Goal: Task Accomplishment & Management: Manage account settings

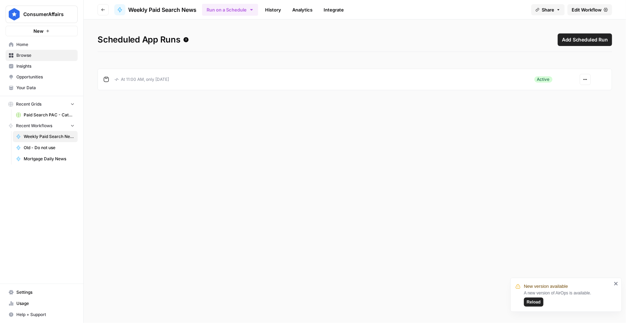
click at [530, 306] on button "Reload" at bounding box center [534, 301] width 20 height 9
click at [583, 9] on span "Edit Workflow" at bounding box center [587, 9] width 30 height 7
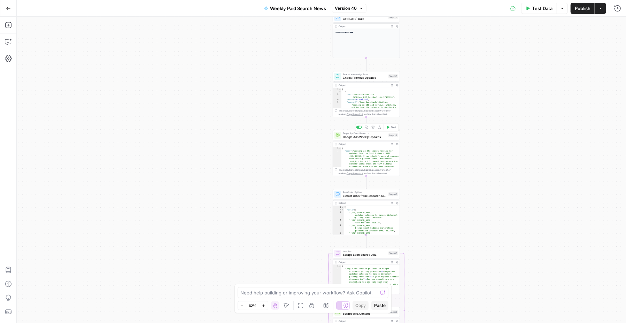
click at [368, 137] on span "Google Ads Weekly Updates" at bounding box center [365, 136] width 44 height 4
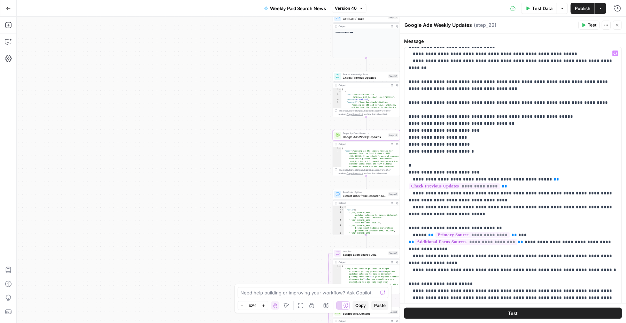
scroll to position [731, 0]
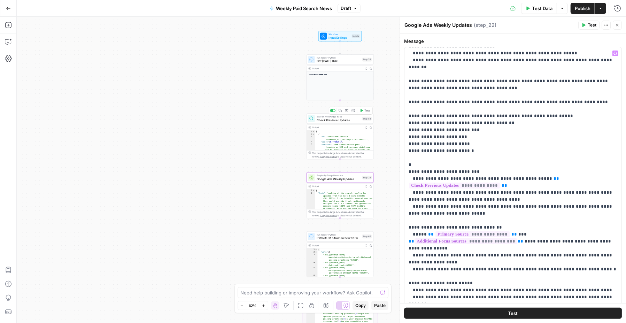
click at [341, 121] on span "Check Previous Updates" at bounding box center [339, 120] width 44 height 4
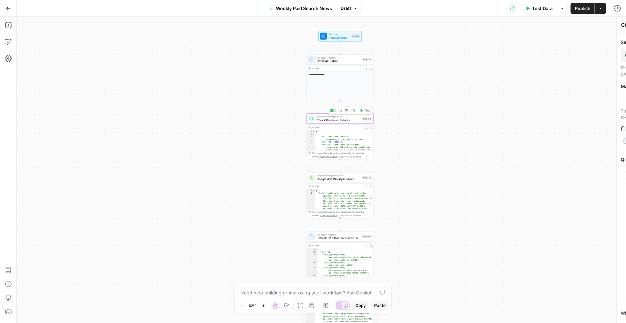
type input "Paid Search Updates"
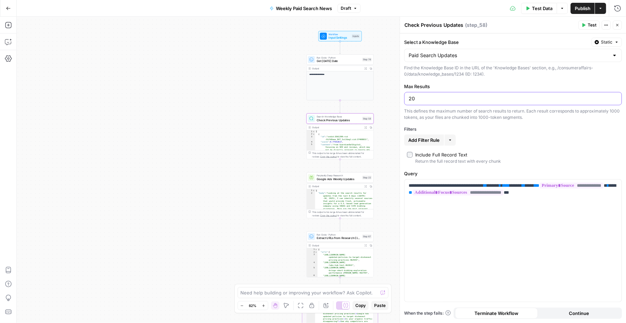
click at [428, 101] on input "20" at bounding box center [513, 98] width 209 height 7
type input "2"
click at [435, 101] on div "15" at bounding box center [513, 98] width 218 height 13
type input "10"
click at [486, 81] on div "**********" at bounding box center [513, 177] width 226 height 289
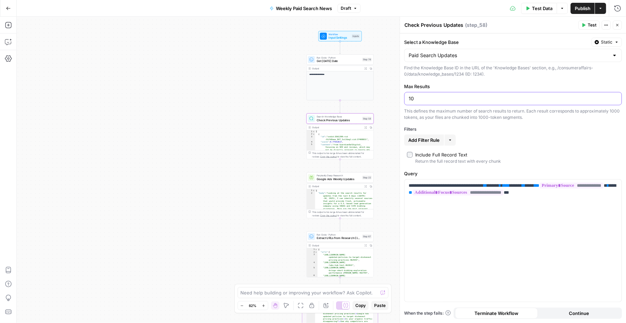
click at [431, 97] on input "10" at bounding box center [513, 98] width 209 height 7
click at [489, 84] on label "Max Results" at bounding box center [513, 86] width 218 height 7
click at [489, 95] on input "10" at bounding box center [513, 98] width 209 height 7
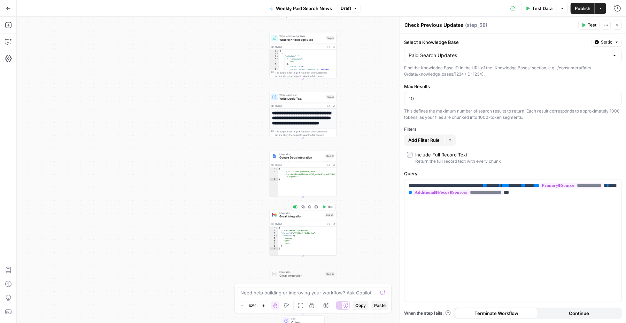
click at [303, 215] on span "Gmail Integration" at bounding box center [301, 216] width 44 height 4
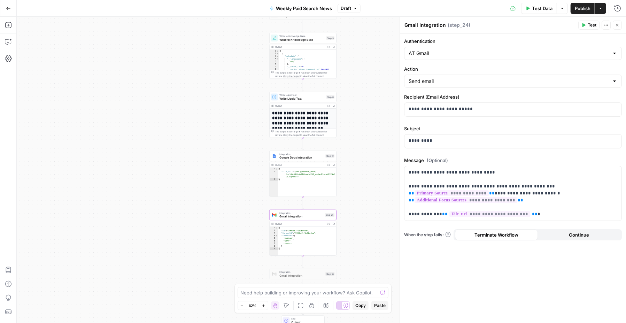
click at [618, 24] on icon "button" at bounding box center [617, 25] width 4 height 4
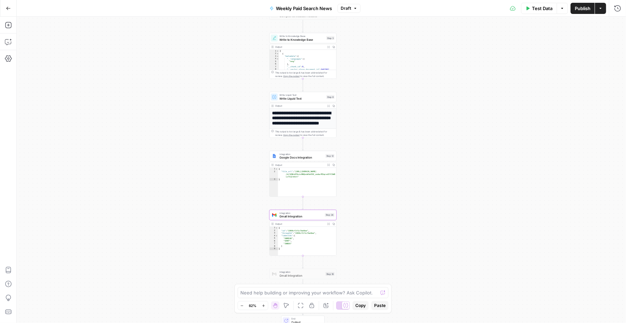
click at [538, 11] on span "Test Data" at bounding box center [542, 8] width 21 height 7
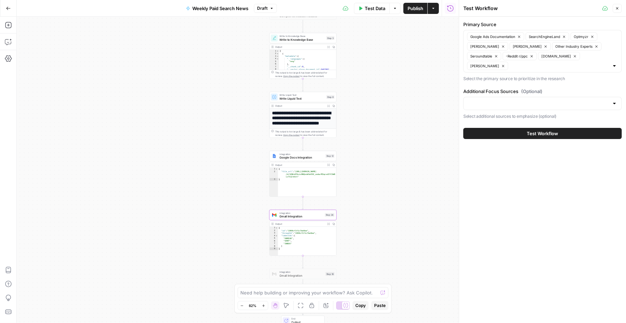
drag, startPoint x: 527, startPoint y: 131, endPoint x: 416, endPoint y: 151, distance: 112.9
click at [417, 155] on body "**********" at bounding box center [313, 161] width 626 height 323
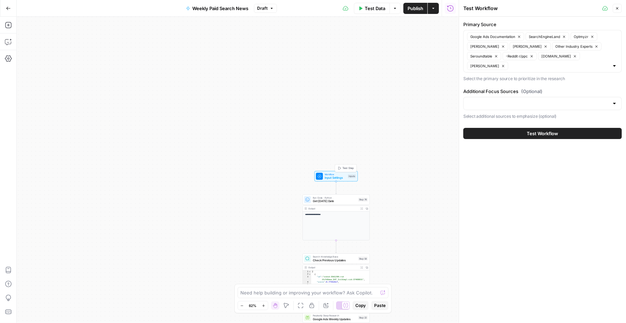
click at [333, 176] on span "Input Settings" at bounding box center [336, 178] width 22 height 4
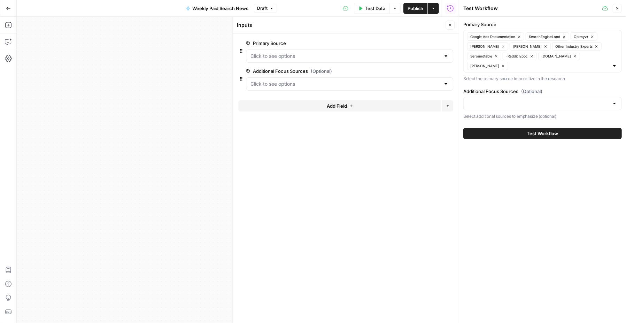
click at [450, 23] on icon "button" at bounding box center [450, 25] width 4 height 4
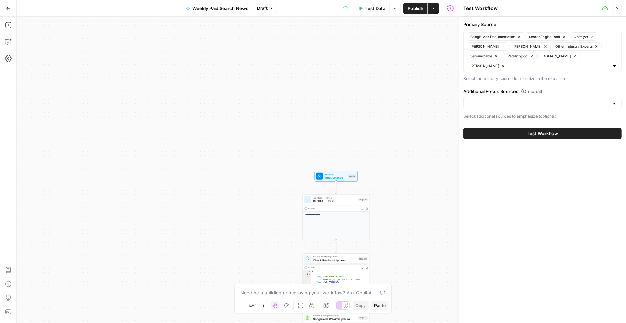
click at [368, 10] on span "Test Data" at bounding box center [375, 8] width 21 height 7
click at [525, 134] on button "Test Workflow" at bounding box center [542, 133] width 158 height 11
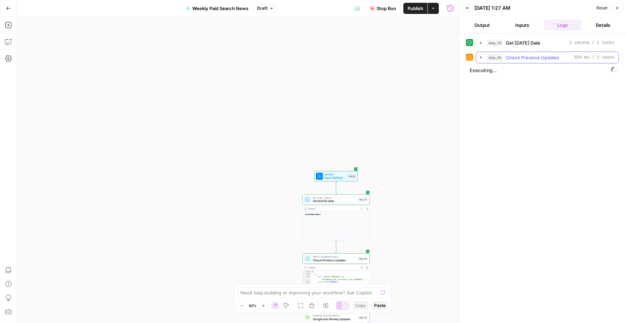
click at [526, 55] on span "Check Previous Updates" at bounding box center [532, 57] width 53 height 7
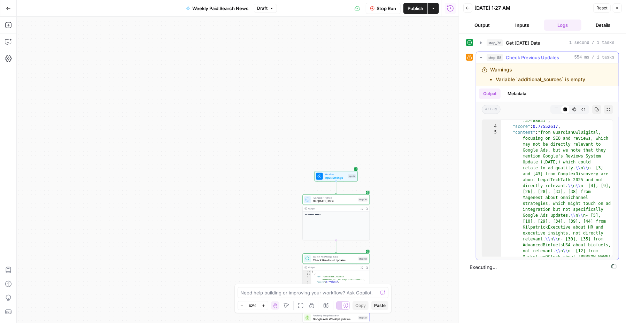
scroll to position [5, 0]
type textarea "**********"
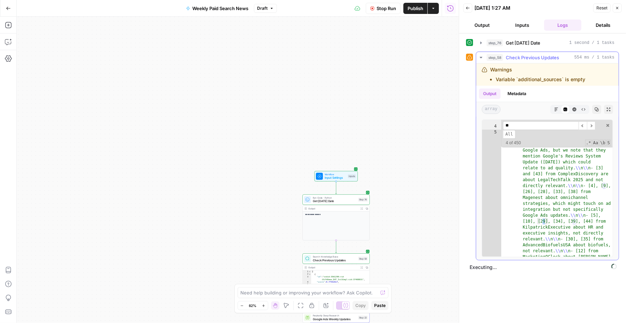
scroll to position [44, 0]
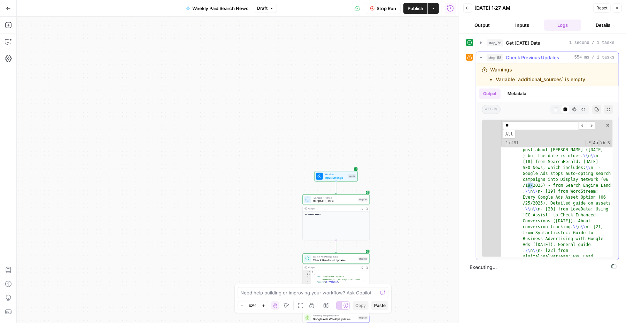
type input "*"
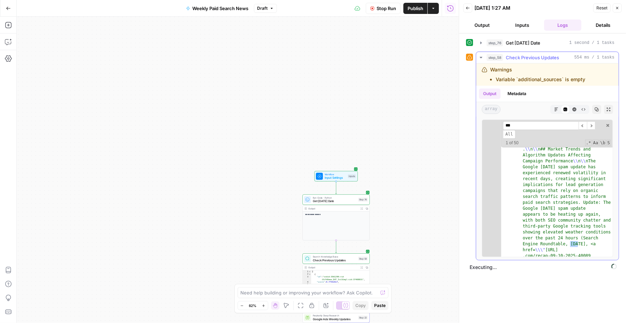
scroll to position [8564, 0]
type input "****"
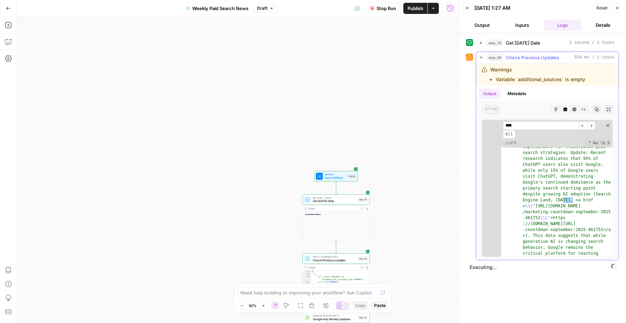
scroll to position [8759, 0]
click at [536, 127] on input "****" at bounding box center [541, 125] width 76 height 9
type input "*"
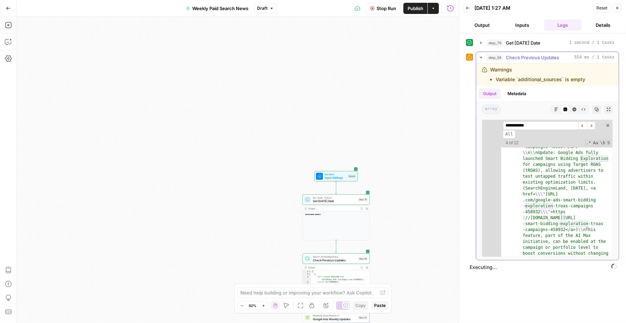
scroll to position [7002, 0]
click at [544, 129] on div "**********" at bounding box center [553, 129] width 101 height 17
click at [518, 124] on input "**********" at bounding box center [541, 125] width 76 height 9
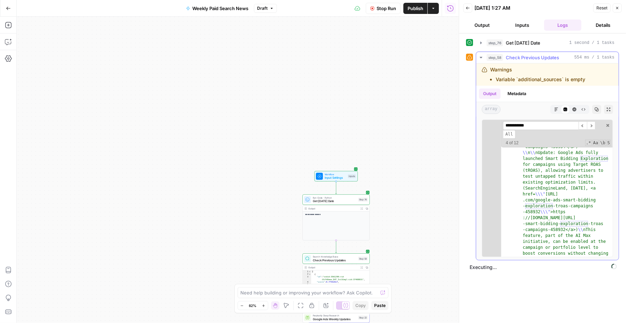
click at [518, 124] on input "**********" at bounding box center [541, 125] width 76 height 9
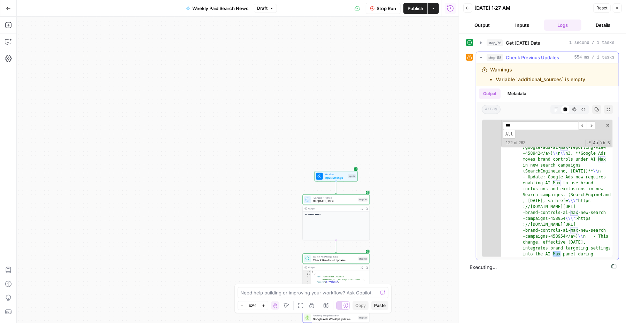
scroll to position [7441, 0]
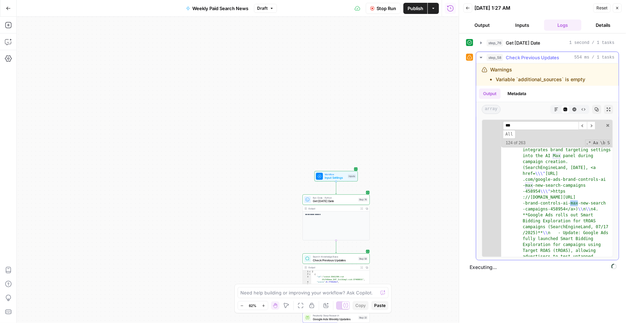
click at [510, 122] on input "***" at bounding box center [541, 125] width 76 height 9
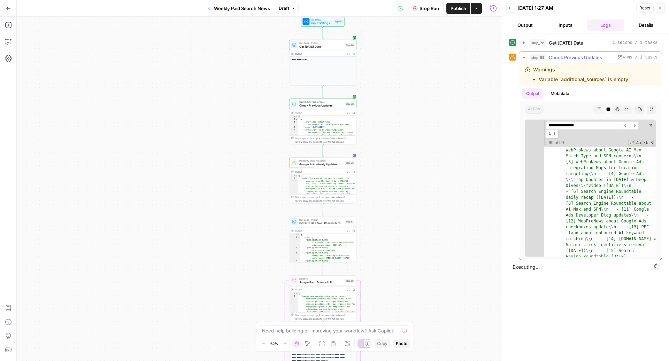
scroll to position [11276, 0]
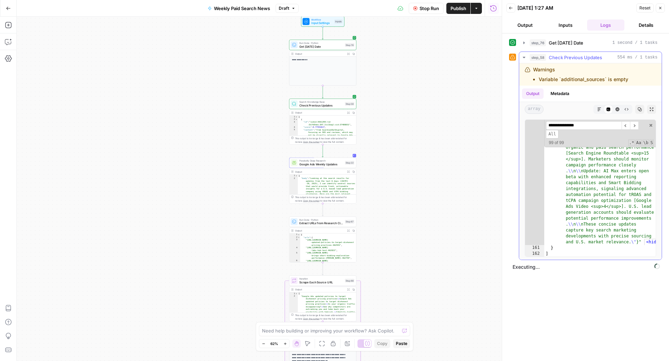
click at [563, 124] on input "**********" at bounding box center [584, 125] width 76 height 9
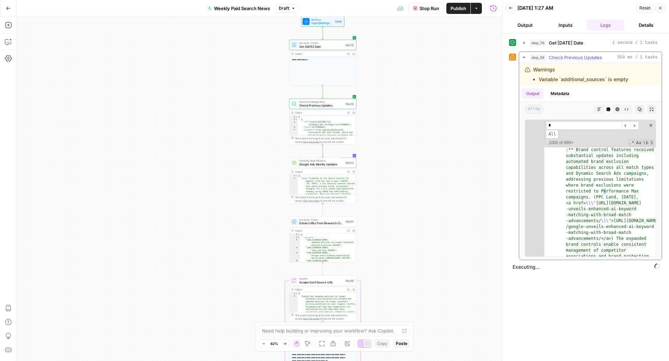
scroll to position [11079, 0]
type input "**"
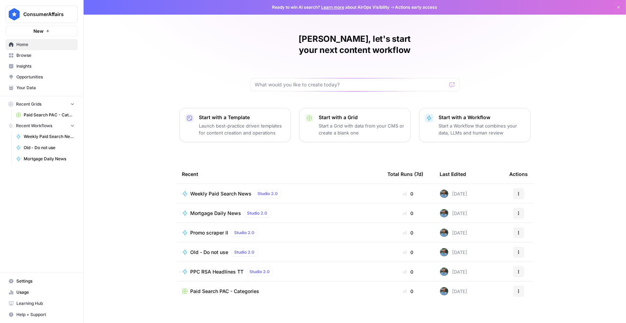
click at [30, 86] on span "Your Data" at bounding box center [45, 88] width 58 height 6
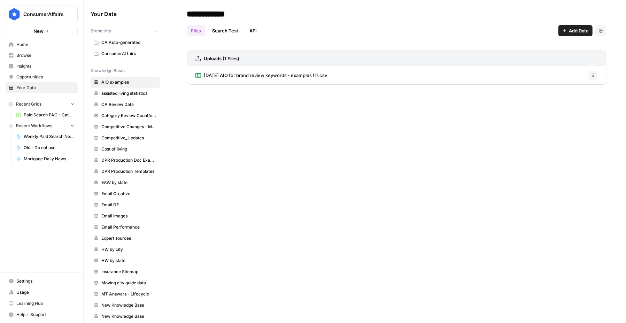
scroll to position [253, 0]
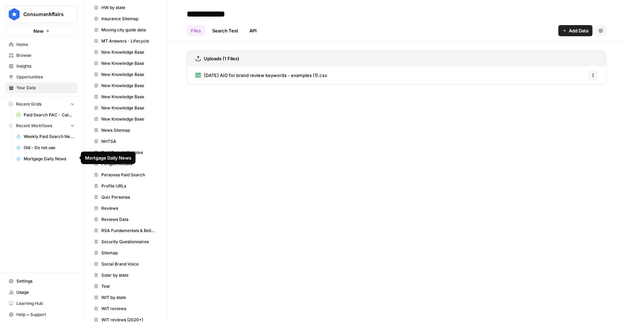
click at [54, 158] on span "Mortgage Daily News" at bounding box center [49, 159] width 51 height 6
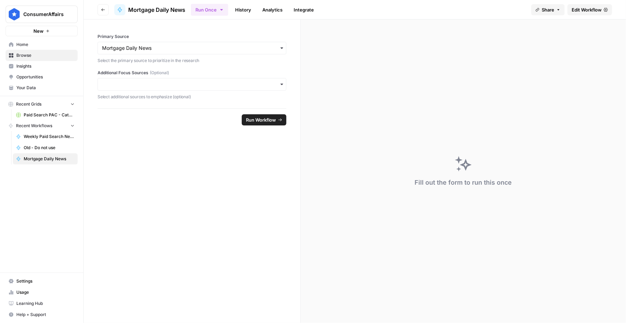
click at [64, 31] on button "New" at bounding box center [42, 31] width 72 height 10
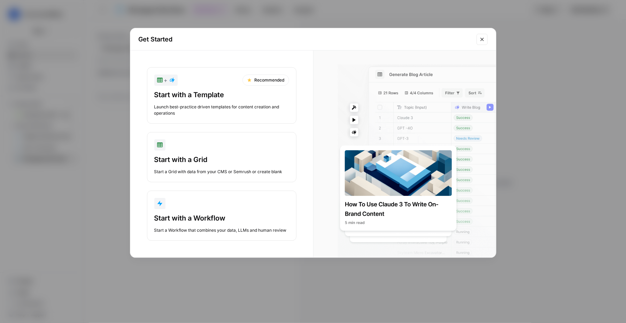
click at [483, 39] on icon "Close modal" at bounding box center [482, 40] width 6 height 6
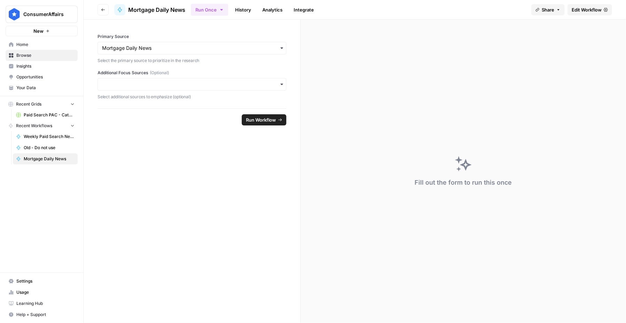
click at [30, 42] on span "Home" at bounding box center [45, 44] width 58 height 6
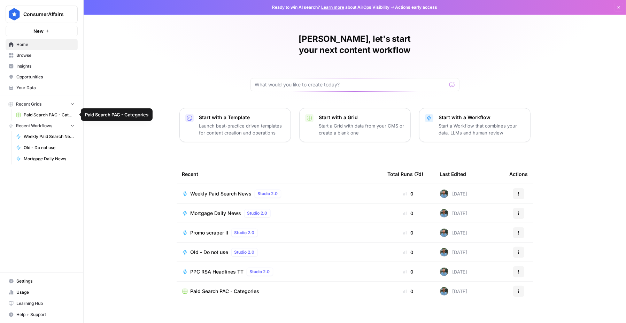
click at [49, 90] on span "Your Data" at bounding box center [45, 88] width 58 height 6
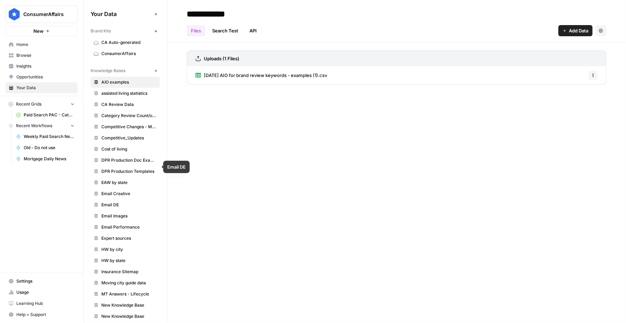
scroll to position [253, 0]
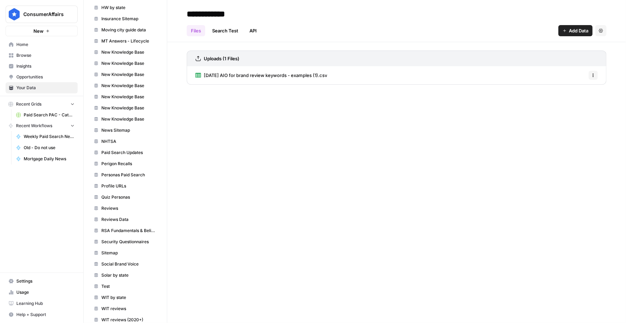
click at [480, 131] on div "**********" at bounding box center [396, 161] width 459 height 323
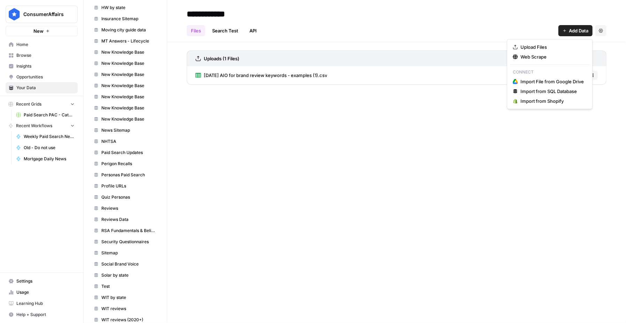
click at [560, 34] on button "Add Data" at bounding box center [575, 30] width 34 height 11
click at [439, 22] on div "Files Search Test API Add Data Settings" at bounding box center [397, 28] width 420 height 17
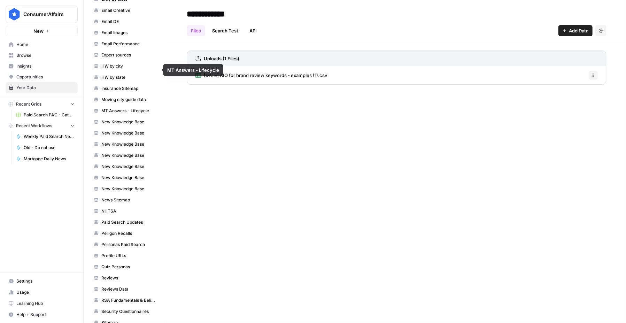
scroll to position [0, 0]
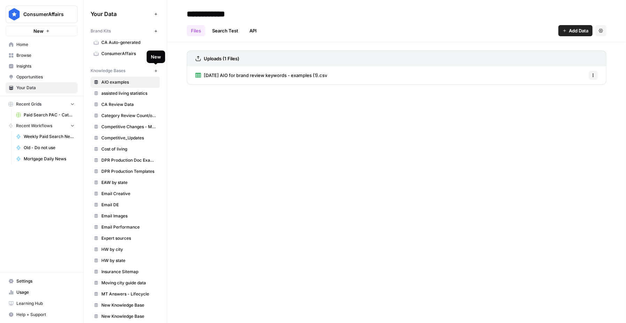
click at [156, 71] on icon "button" at bounding box center [155, 70] width 2 height 2
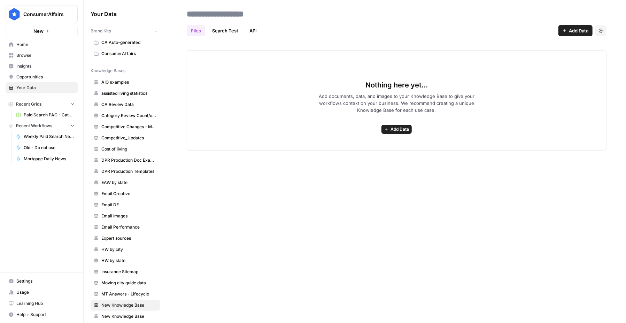
click at [394, 131] on span "Add Data" at bounding box center [399, 129] width 18 height 6
click at [253, 14] on input at bounding box center [239, 14] width 111 height 14
type input "**********"
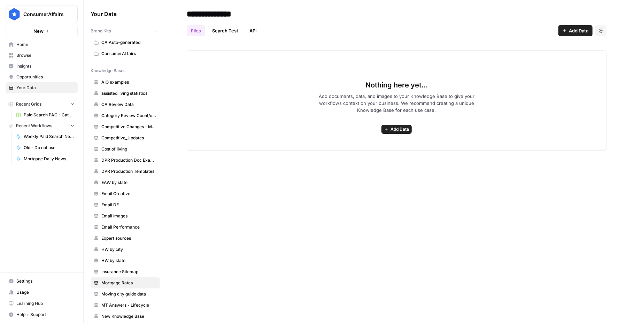
click at [40, 45] on span "Home" at bounding box center [45, 44] width 58 height 6
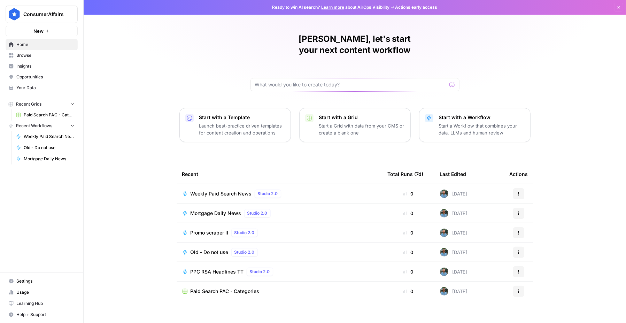
click at [219, 210] on span "Mortgage Daily News" at bounding box center [216, 213] width 51 height 7
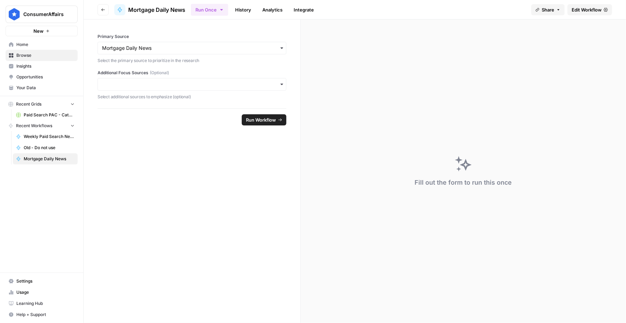
click at [584, 10] on span "Edit Workflow" at bounding box center [587, 9] width 30 height 7
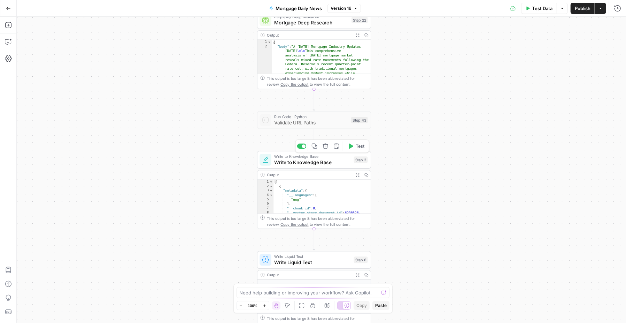
click at [318, 160] on span "Write to Knowledge Base" at bounding box center [312, 161] width 77 height 7
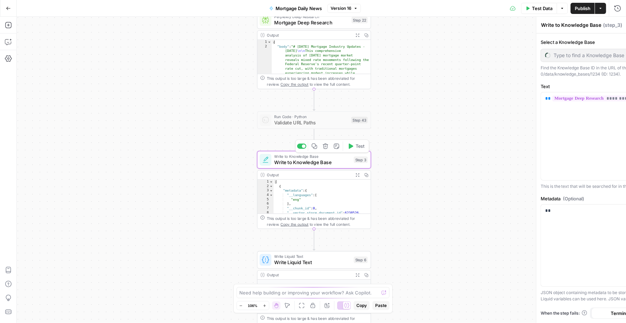
type input "Paid Search Updates"
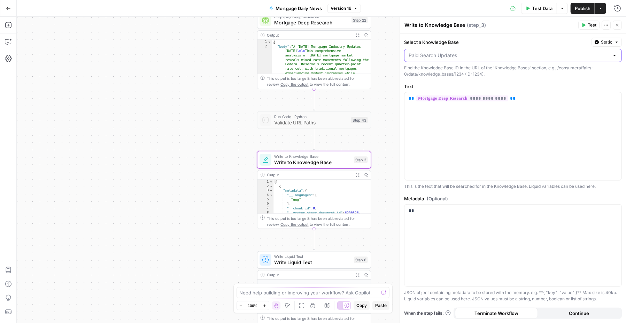
click at [493, 54] on input "Select a Knowledge Base" at bounding box center [509, 55] width 200 height 7
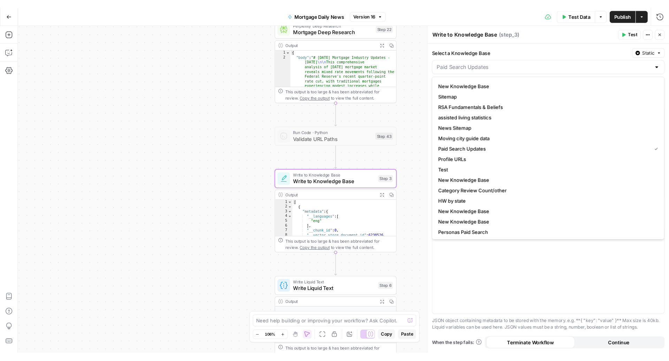
scroll to position [302, 0]
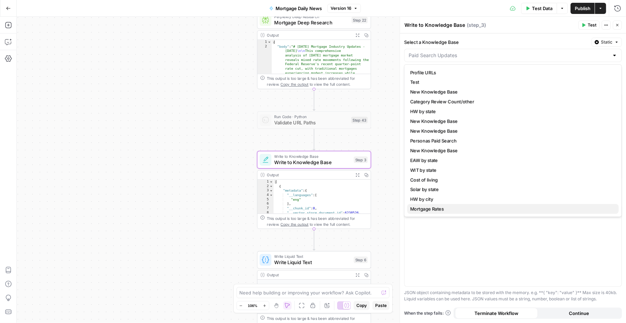
click at [433, 210] on span "Mortgage Rates" at bounding box center [511, 208] width 203 height 7
type input "Mortgage Rates"
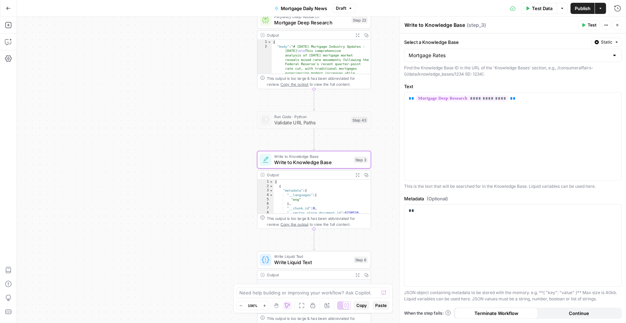
click at [493, 39] on label "Select a Knowledge Base" at bounding box center [496, 42] width 185 height 7
click at [493, 52] on input "Mortgage Rates" at bounding box center [509, 55] width 200 height 7
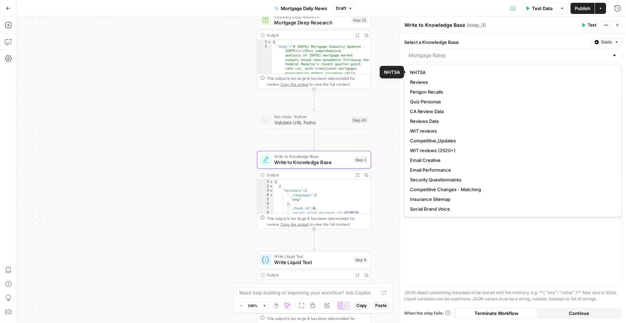
type input "Mortgage Rates"
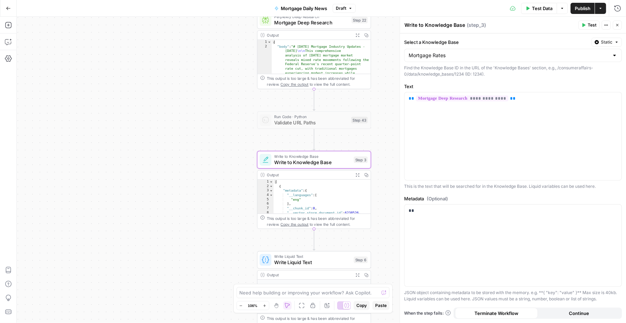
click at [487, 40] on label "Select a Knowledge Base" at bounding box center [496, 42] width 185 height 7
click at [487, 52] on input "Mortgage Rates" at bounding box center [509, 55] width 200 height 7
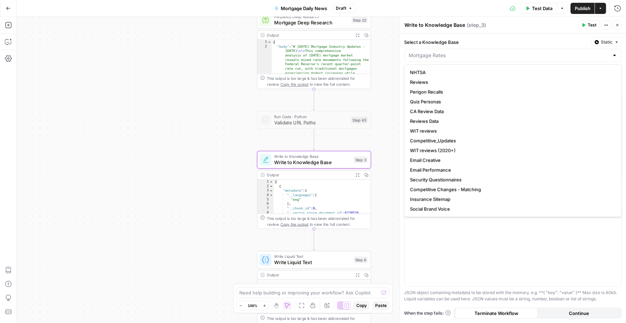
type input "Mortgage Rates"
click at [487, 40] on label "Select a Knowledge Base" at bounding box center [496, 42] width 185 height 7
click at [487, 52] on input "Mortgage Rates" at bounding box center [509, 55] width 200 height 7
type input "Mortgage Rates"
click at [487, 40] on label "Select a Knowledge Base" at bounding box center [496, 42] width 185 height 7
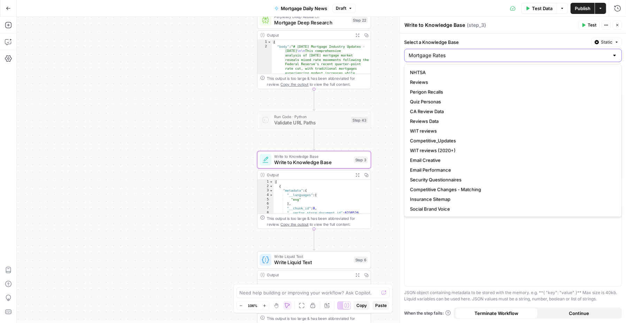
click at [487, 52] on input "Mortgage Rates" at bounding box center [509, 55] width 200 height 7
type input "Mortgage Rates"
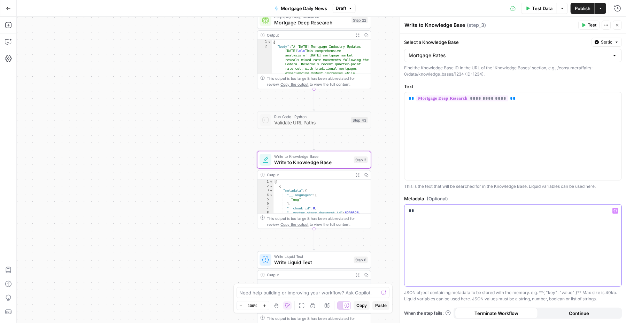
click at [469, 276] on div "**" at bounding box center [512, 245] width 217 height 82
click at [347, 7] on button "Draft" at bounding box center [344, 8] width 23 height 9
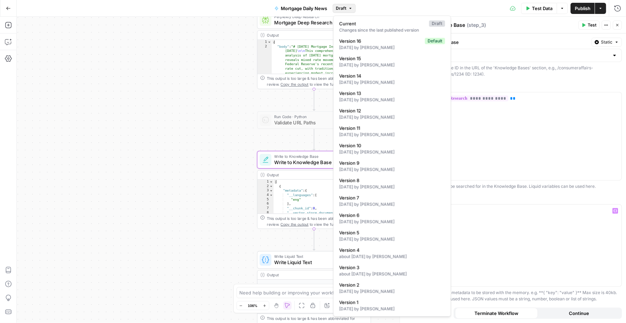
click at [575, 6] on span "Publish" at bounding box center [583, 8] width 16 height 7
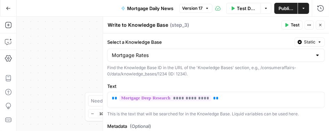
click at [5, 6] on button "Go Back" at bounding box center [8, 8] width 13 height 13
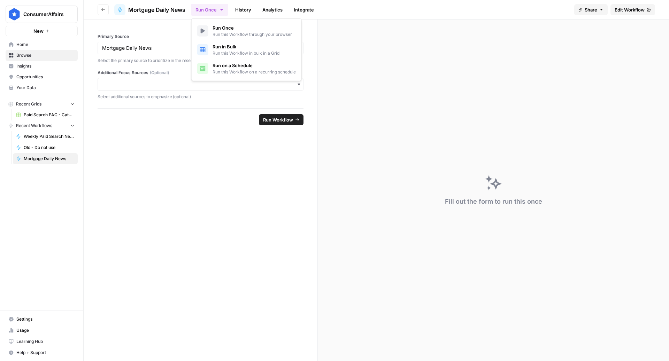
click at [223, 9] on icon "button" at bounding box center [222, 10] width 6 height 6
click at [225, 65] on span "Run on a Schedule" at bounding box center [253, 65] width 83 height 7
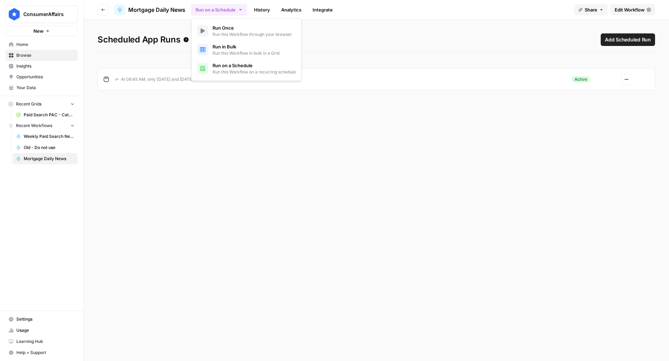
click at [620, 75] on div "Actions" at bounding box center [626, 79] width 45 height 11
click at [625, 80] on icon "button" at bounding box center [626, 79] width 4 height 4
click at [589, 103] on icon "button" at bounding box center [587, 105] width 5 height 5
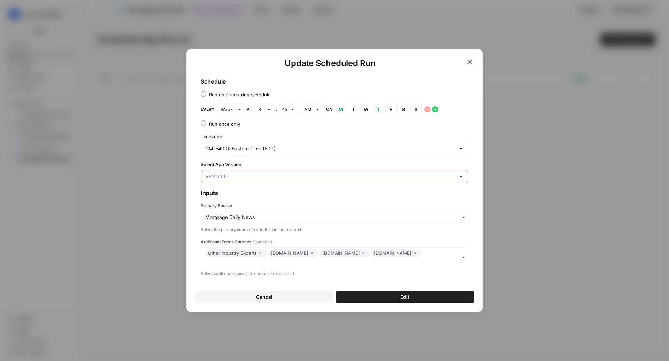
click at [321, 173] on input "Select App Version" at bounding box center [330, 176] width 250 height 7
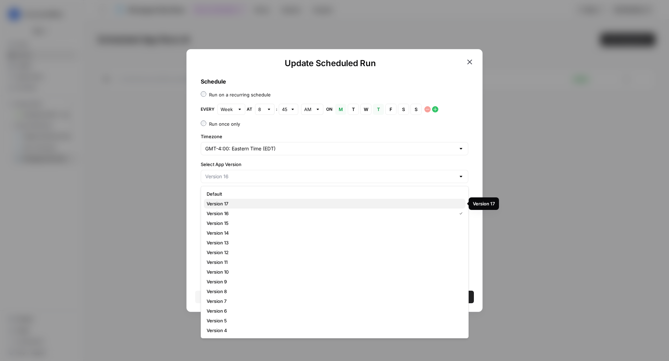
click at [302, 201] on span "Version 17" at bounding box center [333, 203] width 253 height 7
type input "Version 17"
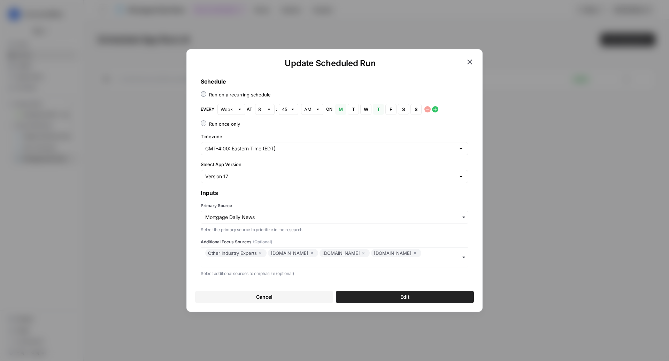
click at [329, 196] on h3 "Inputs" at bounding box center [334, 193] width 267 height 8
click at [385, 296] on button "Edit" at bounding box center [405, 297] width 138 height 13
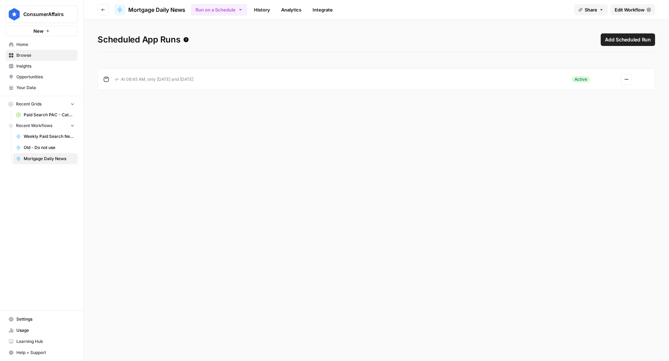
click at [47, 42] on span "Home" at bounding box center [45, 44] width 58 height 6
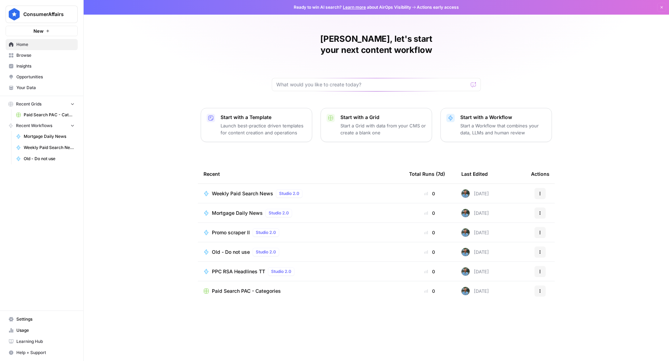
click at [40, 323] on span "Usage" at bounding box center [45, 330] width 58 height 6
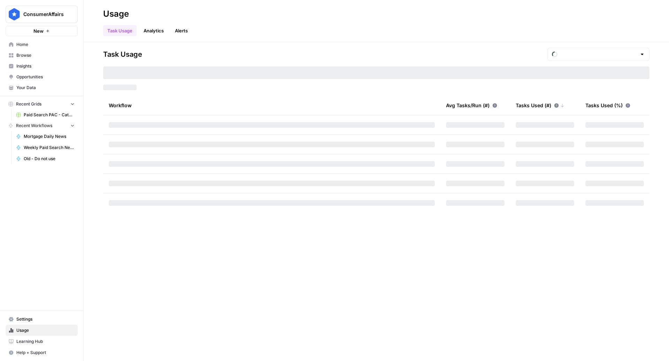
type input "October Tasks"
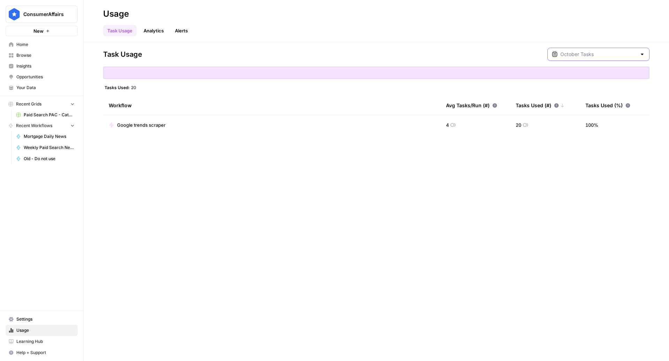
click at [592, 54] on input "text" at bounding box center [598, 54] width 76 height 7
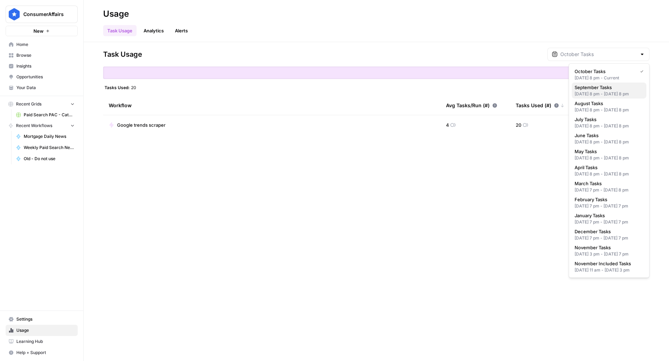
click at [598, 95] on div "Aug 31, 2025 8 pm - Sep 30, 2025 8 pm" at bounding box center [608, 94] width 69 height 6
type input "September Tasks"
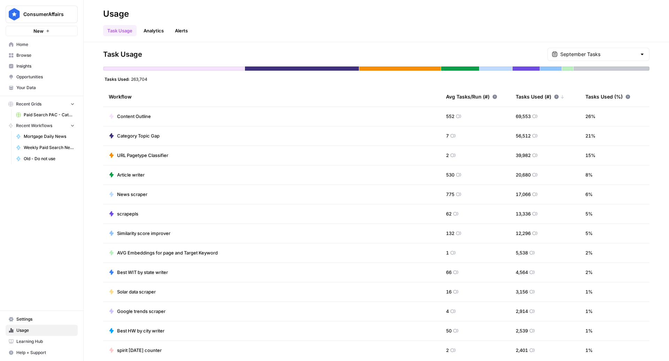
click at [53, 83] on link "Your Data" at bounding box center [42, 87] width 72 height 11
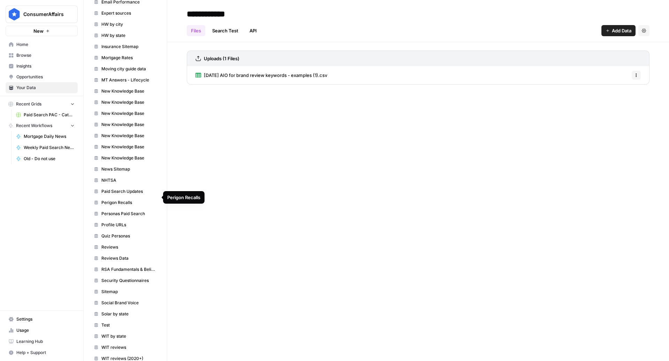
scroll to position [221, 0]
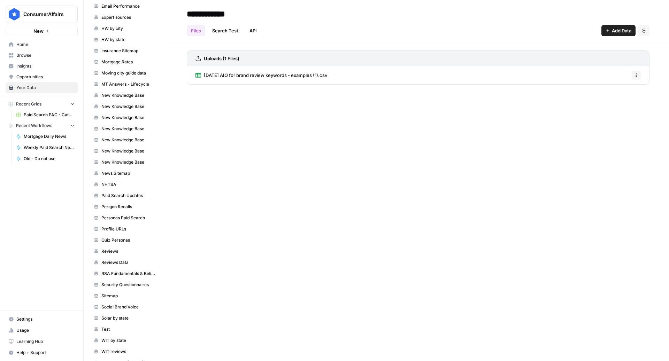
click at [119, 193] on span "Paid Search Updates" at bounding box center [128, 196] width 55 height 6
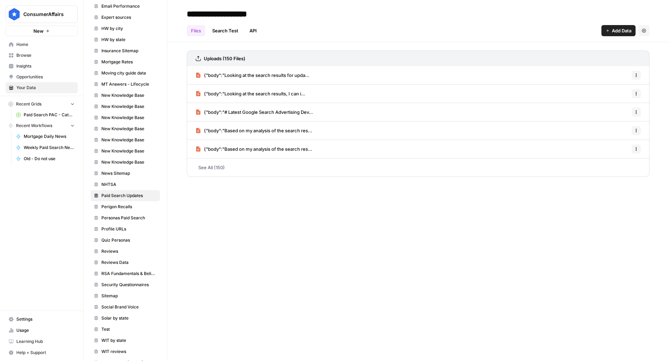
click at [280, 76] on span "{"body":"Looking at the search results for upda..." at bounding box center [257, 75] width 106 height 7
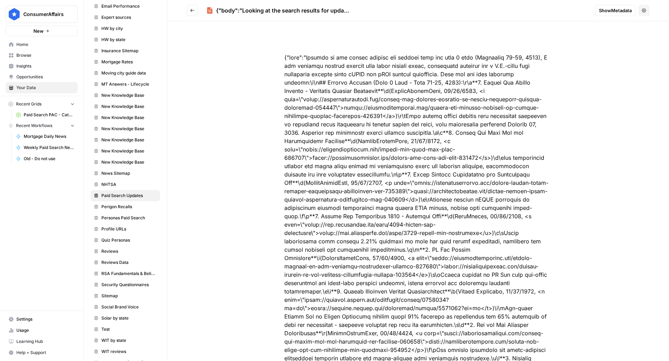
scroll to position [583, 0]
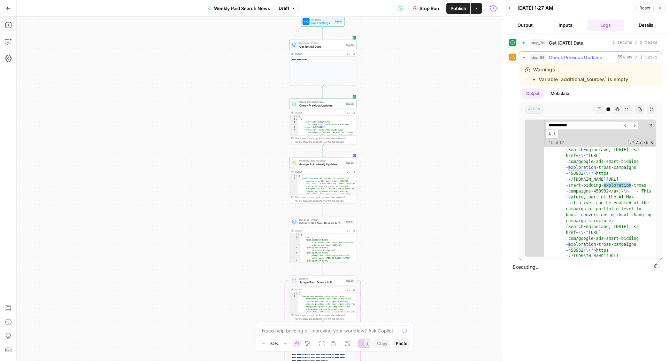
scroll to position [7465, 0]
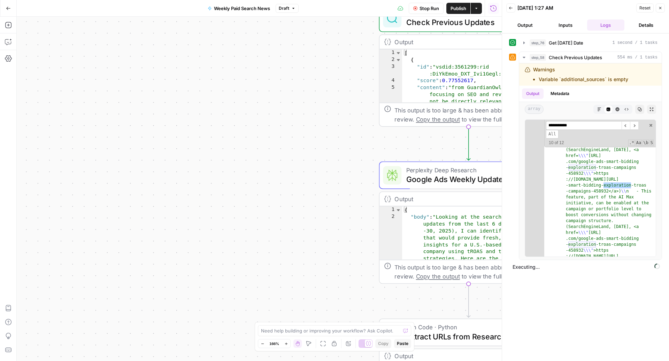
type input "**********"
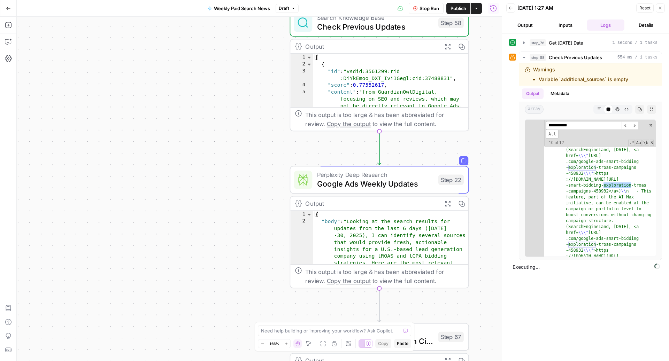
drag, startPoint x: 298, startPoint y: 226, endPoint x: 142, endPoint y: 230, distance: 155.7
click at [142, 231] on div "**********" at bounding box center [259, 189] width 485 height 344
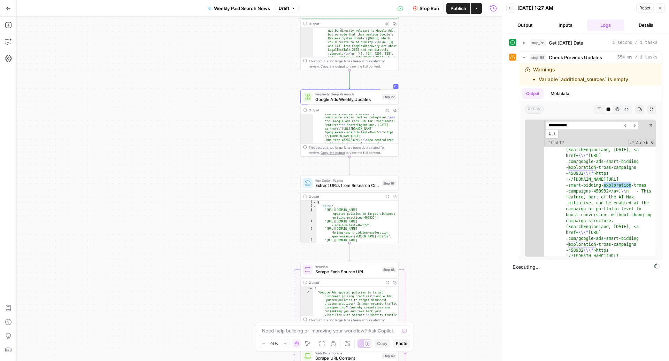
scroll to position [92, 0]
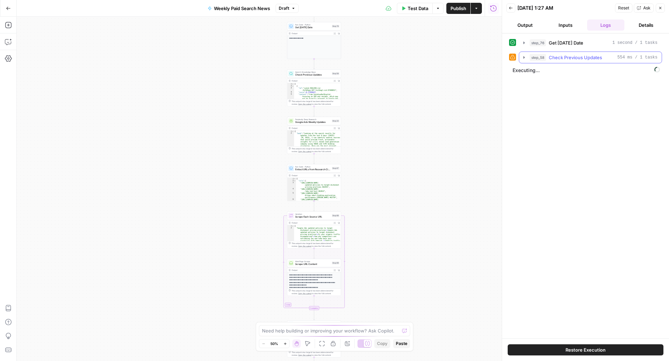
click at [559, 56] on span "Check Previous Updates" at bounding box center [575, 57] width 53 height 7
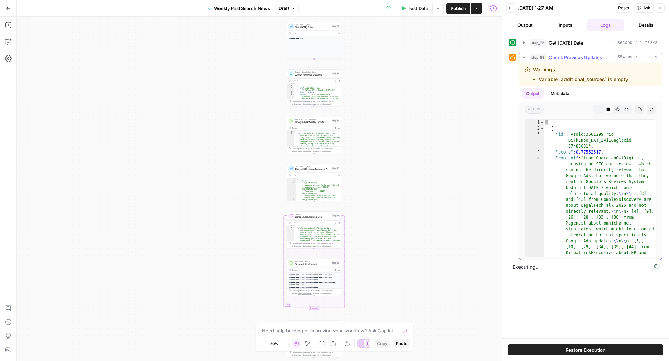
click at [559, 56] on span "Check Previous Updates" at bounding box center [575, 57] width 53 height 7
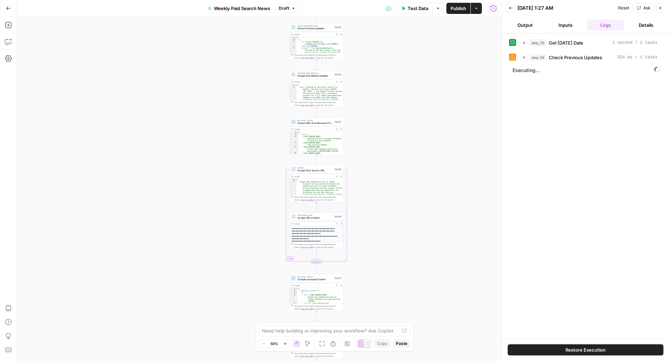
click at [417, 7] on span "Test Data" at bounding box center [418, 8] width 21 height 7
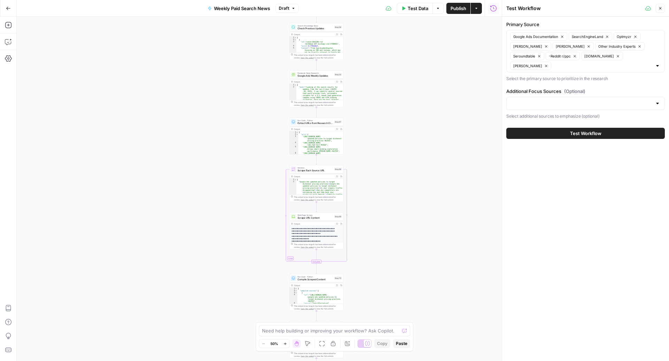
click at [663, 9] on button "Close" at bounding box center [659, 8] width 9 height 9
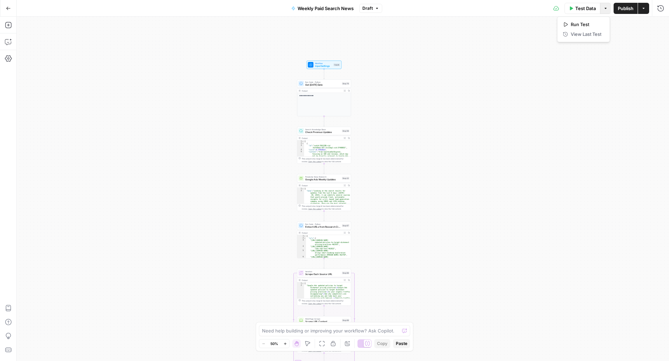
drag, startPoint x: 601, startPoint y: 11, endPoint x: 642, endPoint y: 67, distance: 68.6
click at [642, 66] on div "**********" at bounding box center [334, 180] width 669 height 361
click at [663, 12] on button "Run History" at bounding box center [660, 8] width 11 height 11
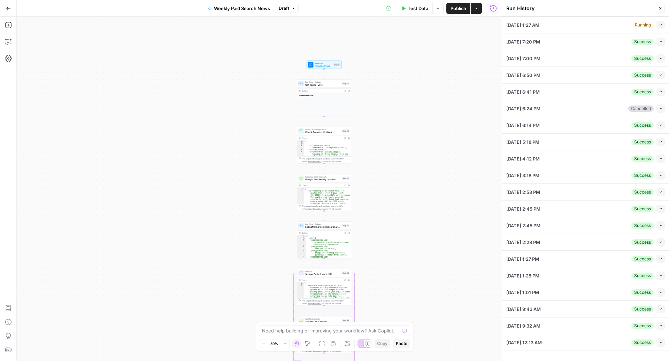
click at [660, 26] on icon "button" at bounding box center [661, 25] width 4 height 4
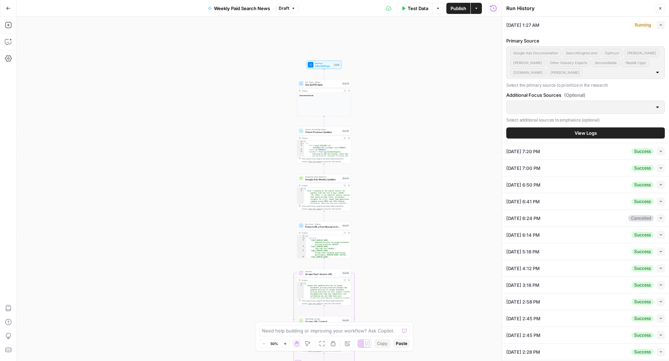
click at [543, 130] on button "View Logs" at bounding box center [585, 132] width 158 height 11
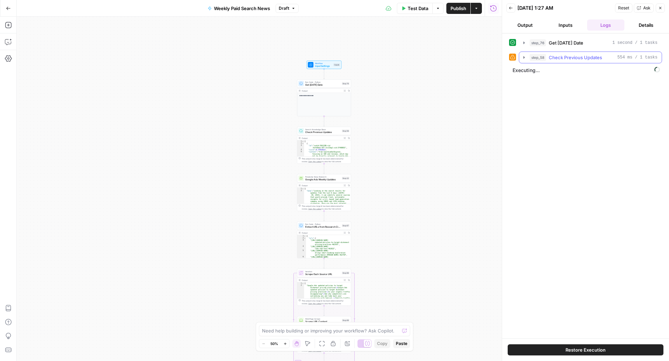
click at [550, 57] on span "Check Previous Updates" at bounding box center [575, 57] width 53 height 7
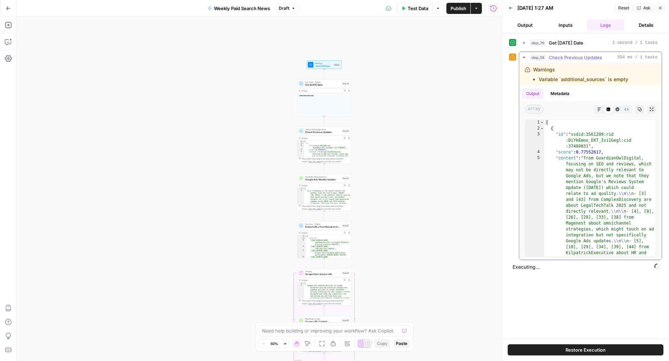
click at [549, 59] on span "Check Previous Updates" at bounding box center [575, 57] width 53 height 7
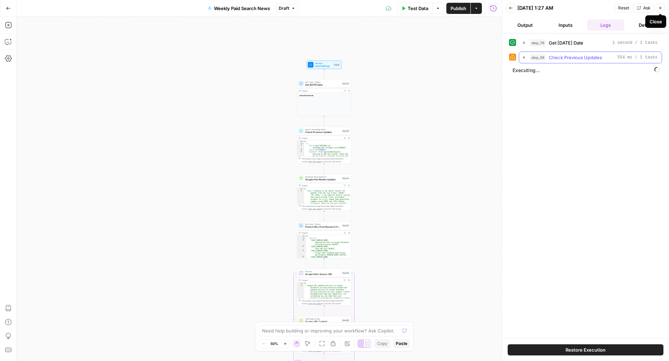
click at [582, 59] on span "Check Previous Updates" at bounding box center [575, 57] width 53 height 7
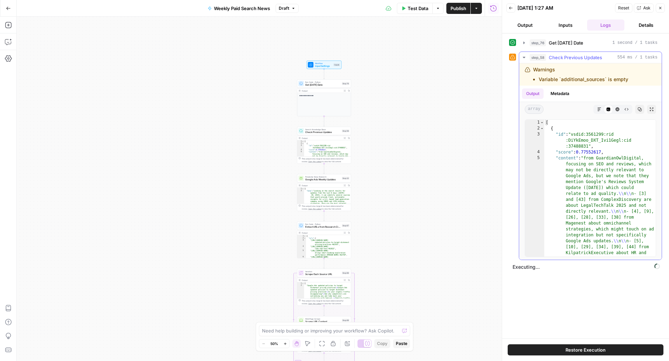
click at [582, 59] on span "Check Previous Updates" at bounding box center [575, 57] width 53 height 7
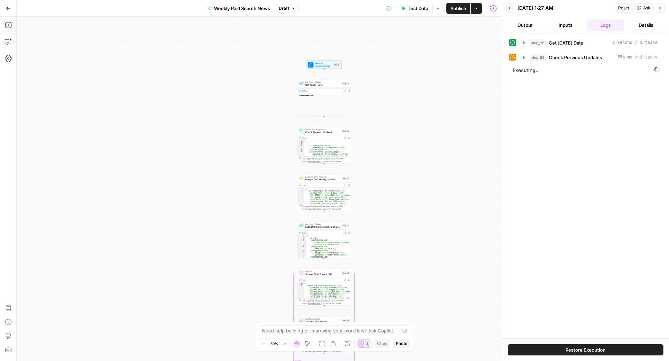
click at [410, 12] on button "Test Data" at bounding box center [415, 8] width 36 height 11
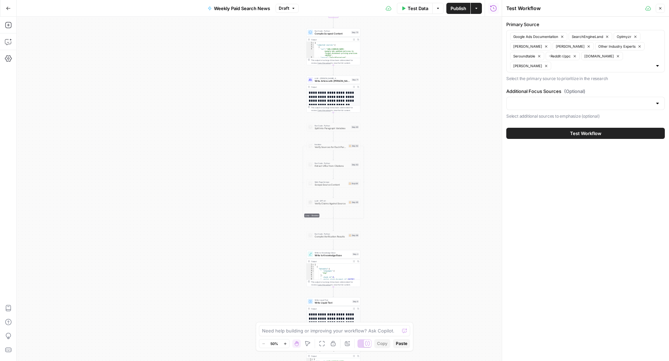
click at [662, 6] on button "Close" at bounding box center [659, 8] width 9 height 9
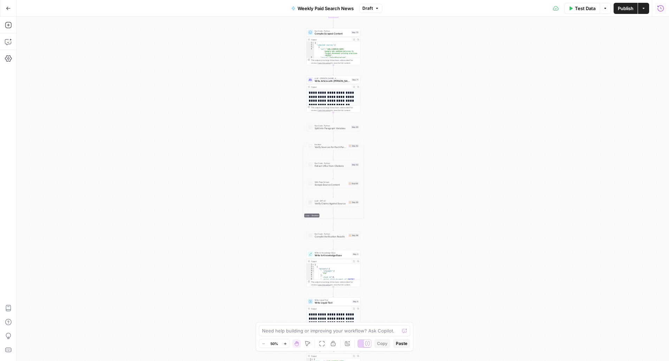
click at [661, 7] on icon "button" at bounding box center [660, 8] width 7 height 7
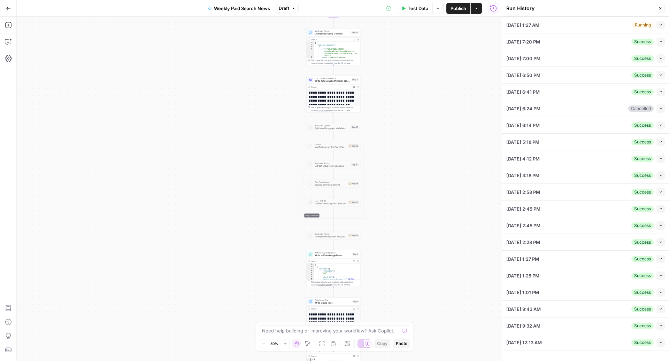
click at [657, 26] on button "Collapse" at bounding box center [660, 25] width 8 height 8
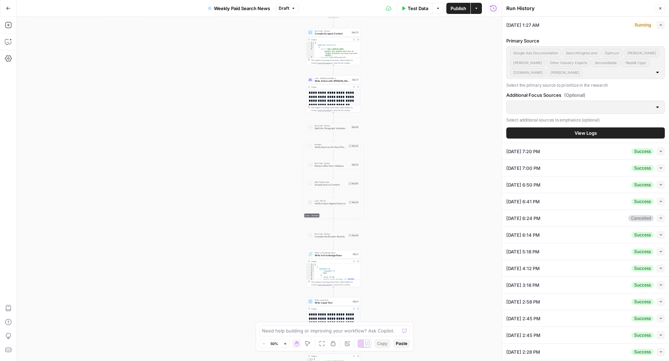
click at [563, 131] on button "View Logs" at bounding box center [585, 132] width 158 height 11
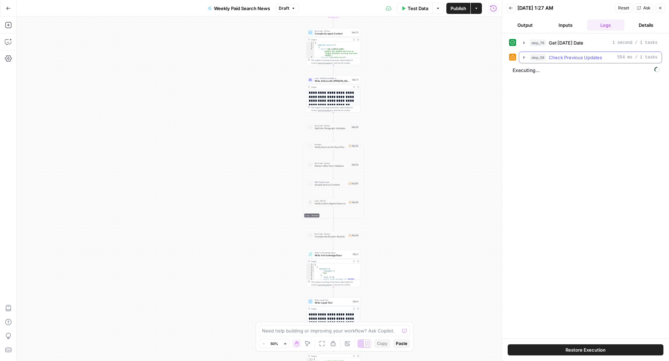
click at [547, 60] on button "step_58 Check Previous Updates 554 ms / 1 tasks" at bounding box center [590, 57] width 142 height 11
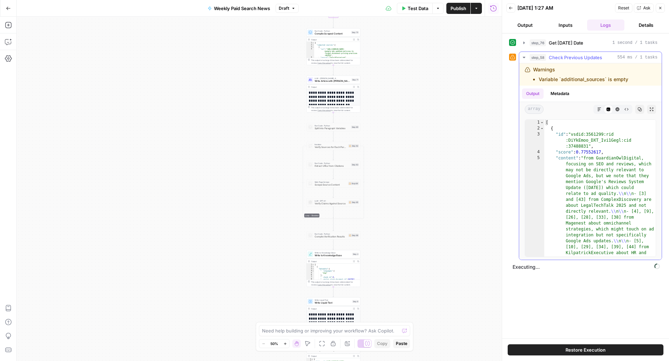
click at [547, 60] on button "step_58 Check Previous Updates 554 ms / 1 tasks" at bounding box center [590, 57] width 142 height 11
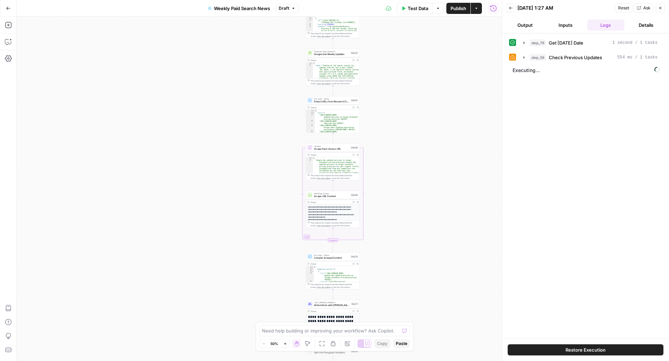
click at [421, 7] on span "Test Data" at bounding box center [418, 8] width 21 height 7
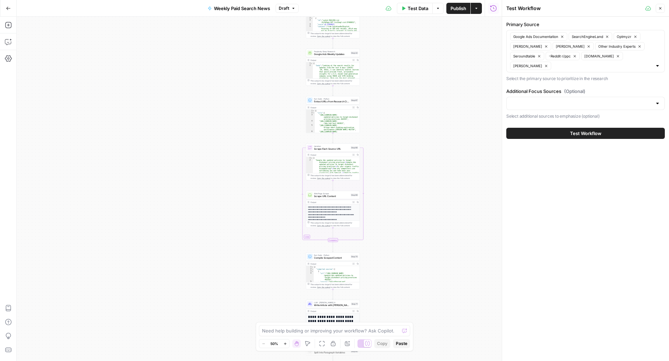
click at [549, 135] on button "Test Workflow" at bounding box center [585, 133] width 158 height 11
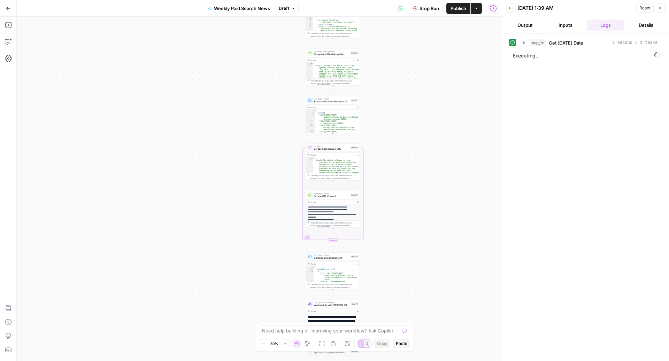
click at [425, 6] on span "Stop Run" at bounding box center [429, 8] width 20 height 7
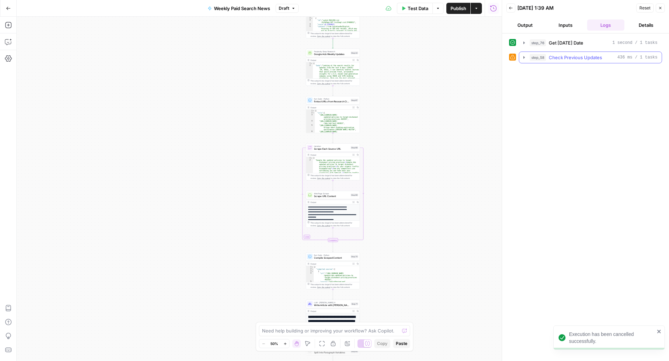
click at [548, 56] on div "step_58 Check Previous Updates 436 ms / 1 tasks" at bounding box center [593, 57] width 128 height 7
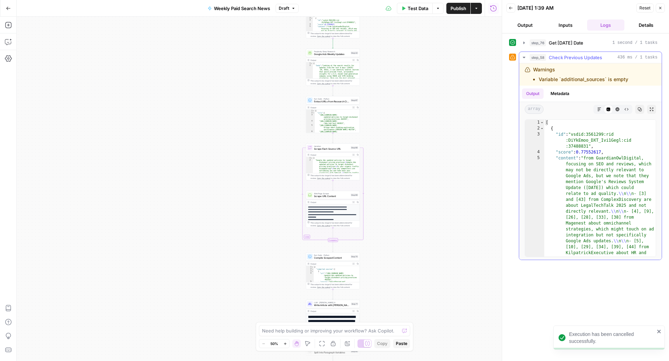
type textarea "**********"
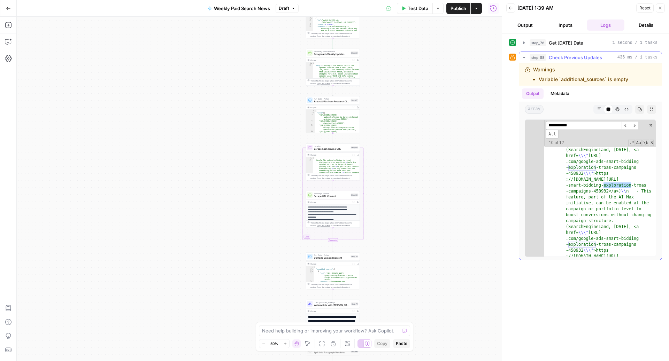
scroll to position [7465, 0]
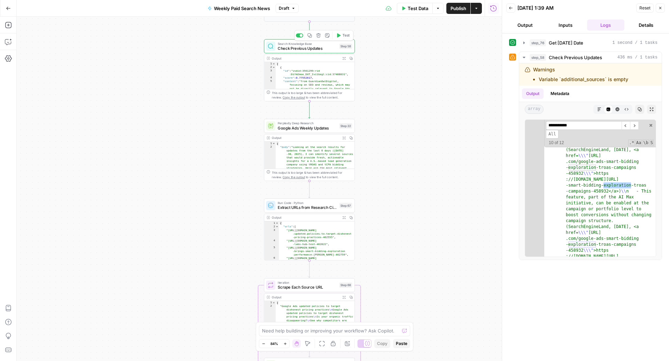
type input "**********"
click at [306, 51] on span "Check Previous Updates" at bounding box center [307, 48] width 59 height 6
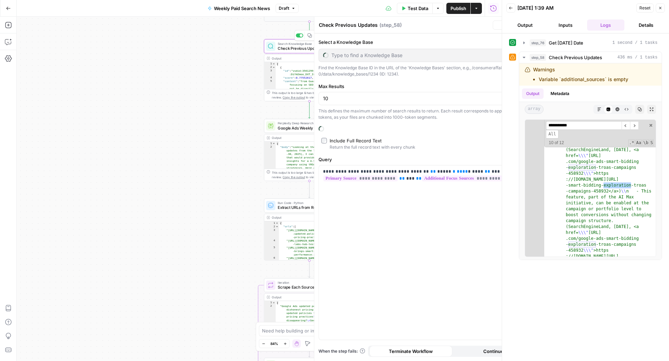
type input "Paid Search Updates"
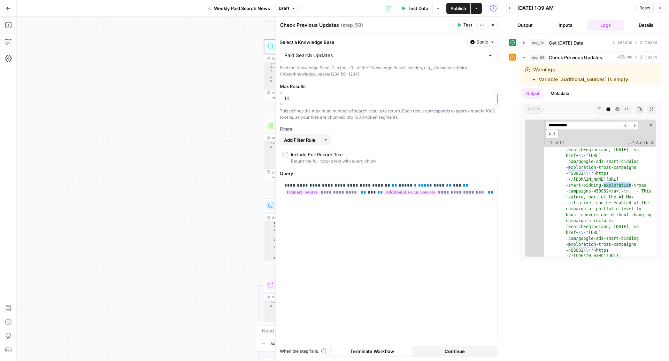
click at [327, 99] on input "10" at bounding box center [388, 98] width 209 height 7
click at [489, 24] on button "Close" at bounding box center [492, 25] width 9 height 9
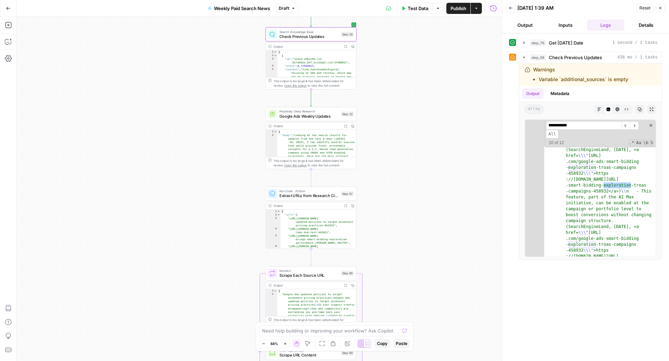
click at [310, 34] on span "Check Previous Updates" at bounding box center [308, 36] width 59 height 6
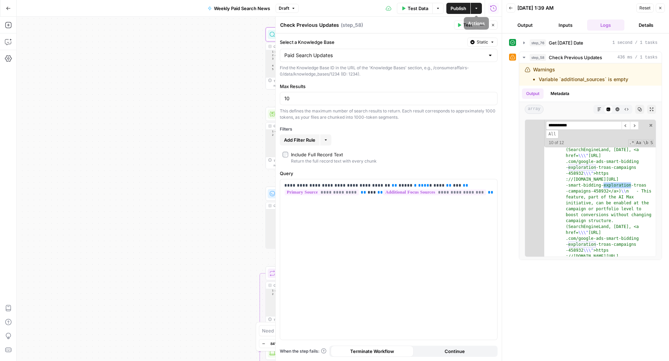
click at [492, 26] on icon "button" at bounding box center [493, 25] width 2 height 2
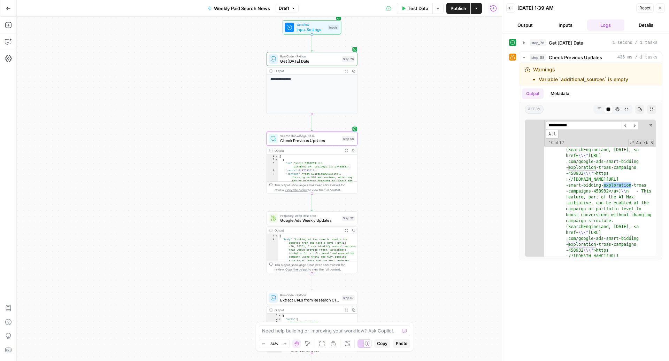
click at [318, 220] on span "Google Ads Weekly Updates" at bounding box center [309, 220] width 59 height 6
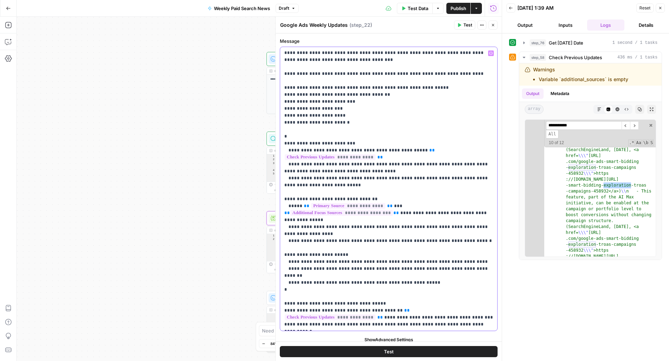
scroll to position [5, 0]
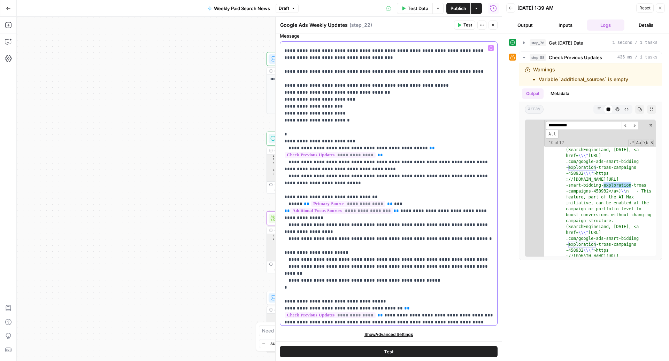
scroll to position [760, 0]
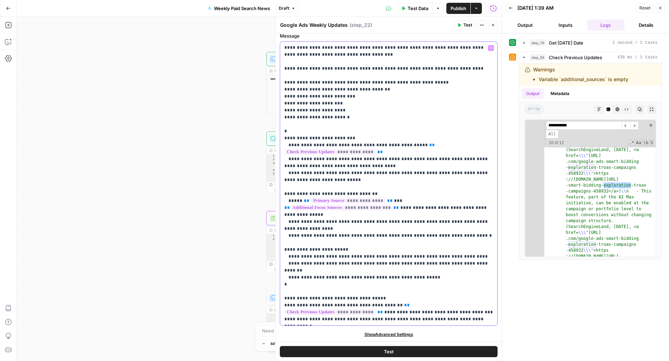
drag, startPoint x: 282, startPoint y: 78, endPoint x: 405, endPoint y: 305, distance: 258.1
click at [403, 309] on div "**********" at bounding box center [388, 184] width 217 height 284
copy p "**********"
click at [490, 28] on button "Close" at bounding box center [492, 25] width 9 height 9
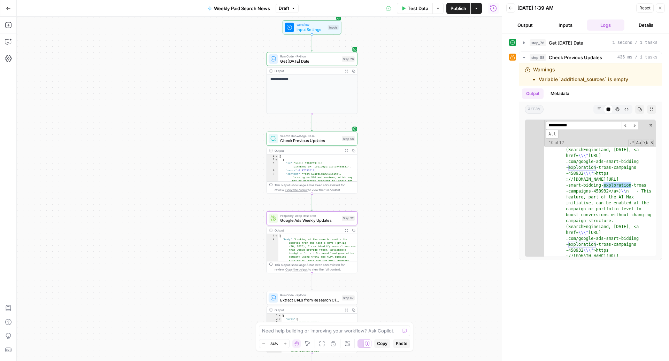
click at [291, 139] on span "Check Previous Updates" at bounding box center [309, 141] width 59 height 6
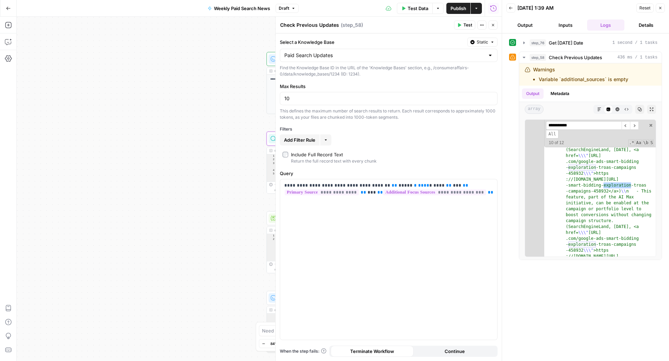
click at [360, 102] on div "10" at bounding box center [389, 98] width 218 height 13
drag, startPoint x: 490, startPoint y: 194, endPoint x: 365, endPoint y: 192, distance: 124.7
click at [365, 192] on p "**********" at bounding box center [388, 189] width 209 height 14
click at [4, 41] on button "Copilot" at bounding box center [8, 41] width 11 height 11
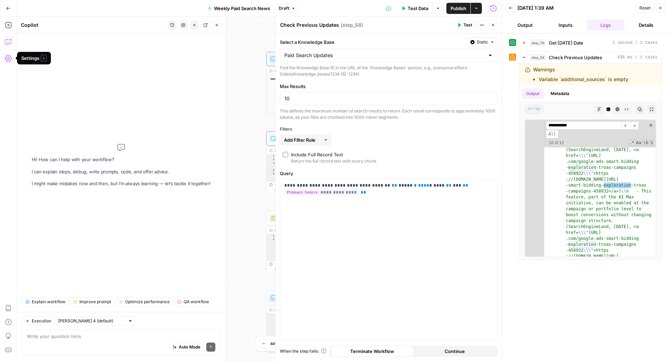
click at [112, 350] on div "Auto Mode Send" at bounding box center [121, 347] width 188 height 15
click at [412, 10] on span "Test Data" at bounding box center [418, 8] width 21 height 7
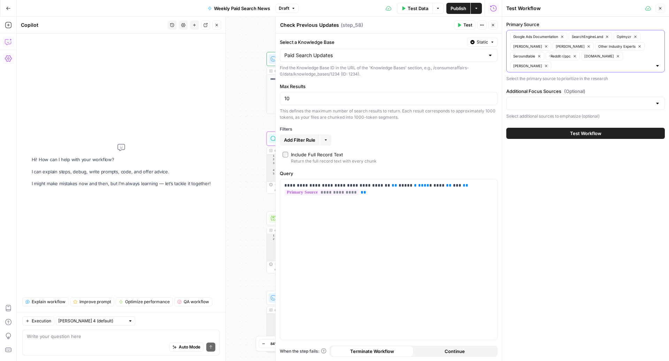
click at [553, 67] on input "Primary Source" at bounding box center [602, 65] width 99 height 7
click at [558, 205] on div "Primary Source Google Ads Documentation SearchEngineLand Optmyzr Ginny Marvin N…" at bounding box center [585, 189] width 167 height 344
click at [553, 66] on input "Primary Source" at bounding box center [602, 65] width 99 height 7
type input "Search Engine"
click at [494, 24] on icon "button" at bounding box center [493, 25] width 4 height 4
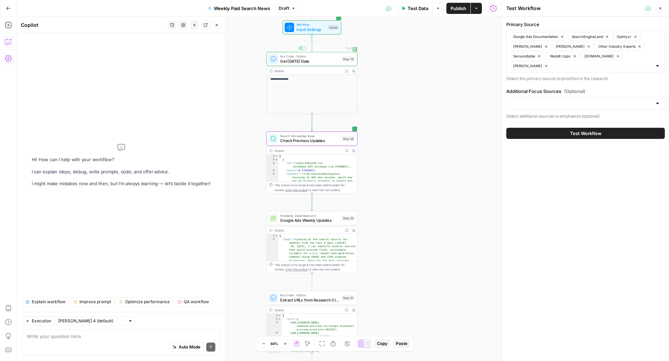
click at [305, 26] on span "Input Settings" at bounding box center [310, 29] width 29 height 6
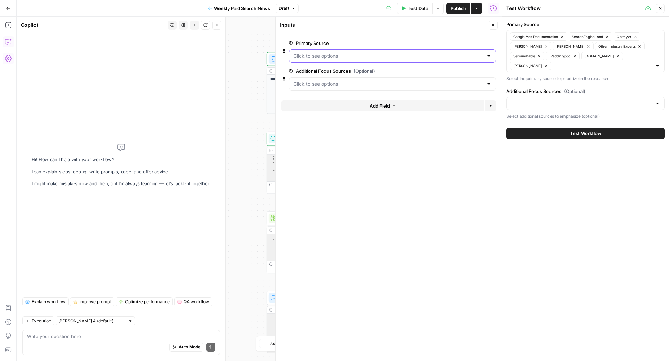
click at [354, 55] on Source "Primary Source" at bounding box center [388, 56] width 190 height 7
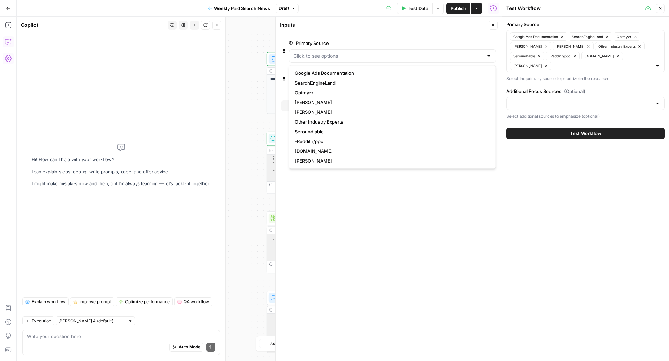
click at [475, 43] on span "edit field" at bounding box center [469, 43] width 15 height 6
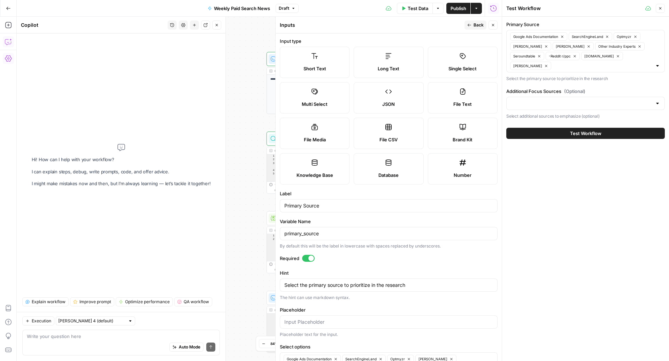
scroll to position [63, 0]
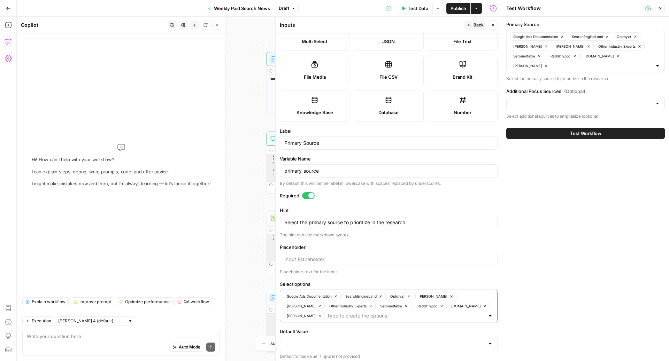
click at [360, 316] on input "Select options" at bounding box center [406, 315] width 158 height 7
type input "Search Engine Journal"
click at [557, 300] on div "Primary Source Google Ads Documentation SearchEngineLand Optmyzr Ginny Marvin N…" at bounding box center [585, 189] width 167 height 344
click at [413, 9] on span "Test Data" at bounding box center [418, 8] width 21 height 7
click at [554, 67] on input "Primary Source" at bounding box center [602, 65] width 99 height 7
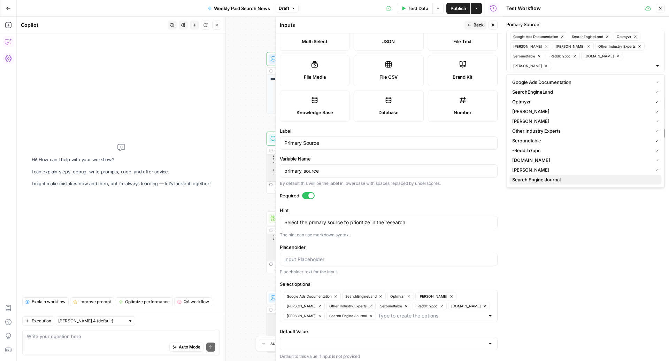
click at [556, 182] on span "Search Engine Journal" at bounding box center [584, 179] width 144 height 7
click at [559, 234] on div "Primary Source Google Ads Documentation SearchEngineLand Optmyzr Ginny Marvin N…" at bounding box center [585, 189] width 167 height 344
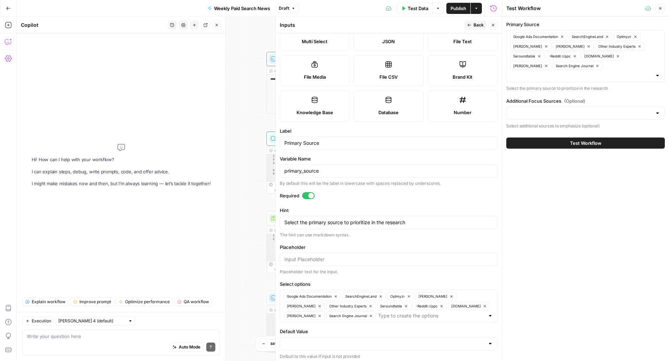
click at [550, 138] on button "Test Workflow" at bounding box center [585, 143] width 158 height 11
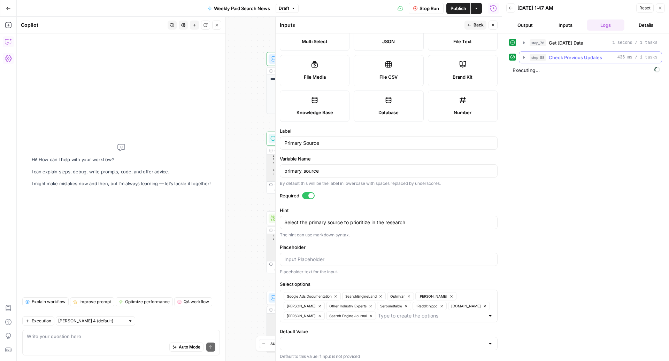
click at [532, 58] on span "step_58" at bounding box center [537, 57] width 16 height 7
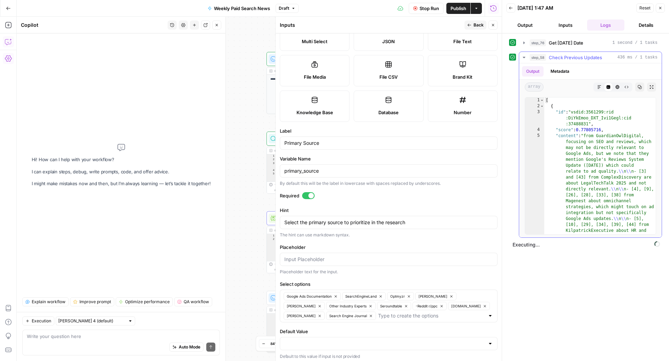
type textarea "**********"
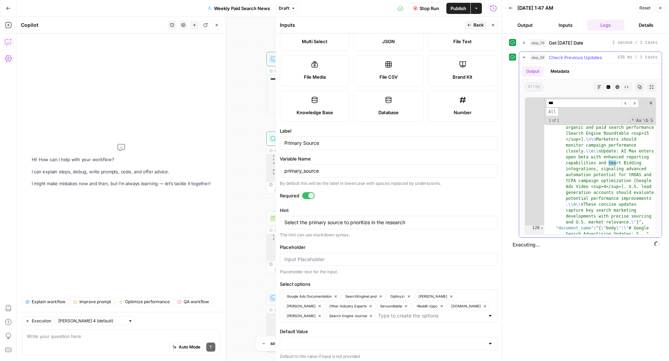
scroll to position [8138, 0]
click at [576, 102] on input "**********" at bounding box center [584, 103] width 76 height 9
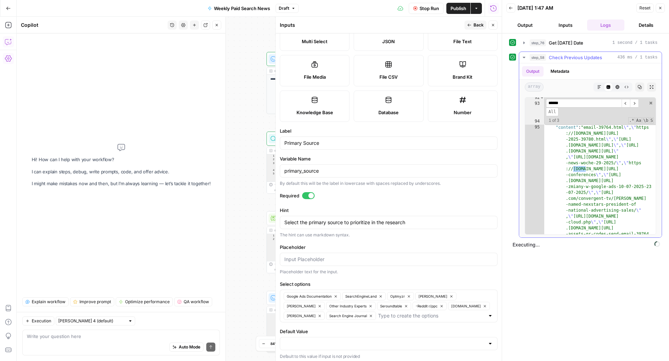
scroll to position [7090, 0]
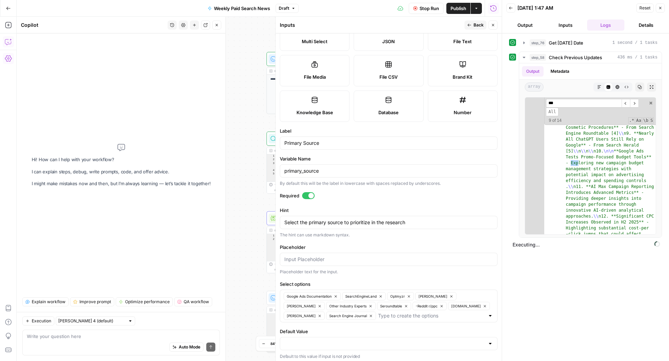
type input "***"
click at [420, 7] on span "Stop Run" at bounding box center [429, 8] width 20 height 7
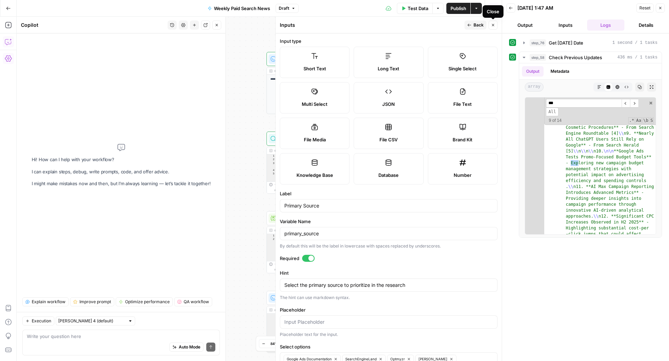
drag, startPoint x: 492, startPoint y: 26, endPoint x: 306, endPoint y: 72, distance: 191.9
click at [308, 79] on div "Inputs Back Close Input type Short Text Long Text Single Select Multi Select JS…" at bounding box center [388, 189] width 226 height 344
click at [495, 28] on button "Close" at bounding box center [492, 25] width 9 height 9
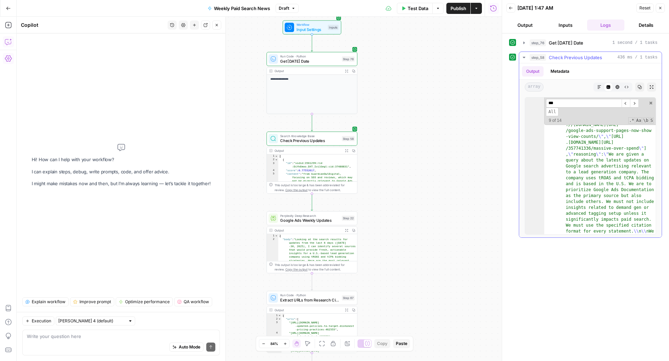
scroll to position [8715, 0]
click at [310, 218] on span "Google Ads Weekly Updates" at bounding box center [309, 220] width 59 height 6
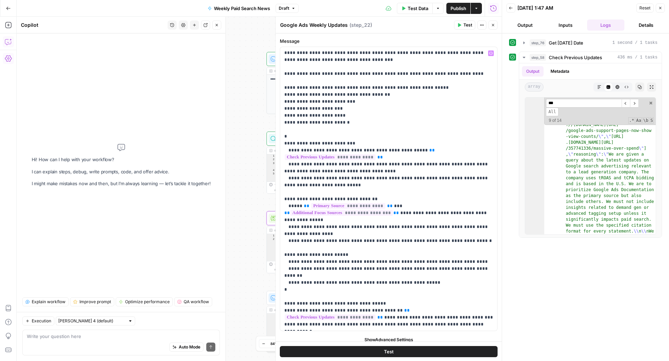
scroll to position [0, 0]
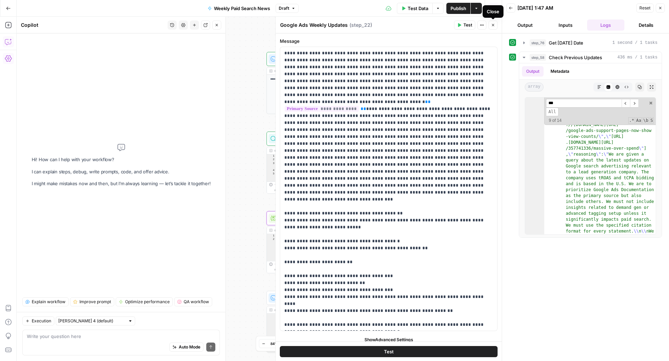
click at [492, 26] on icon "button" at bounding box center [493, 25] width 4 height 4
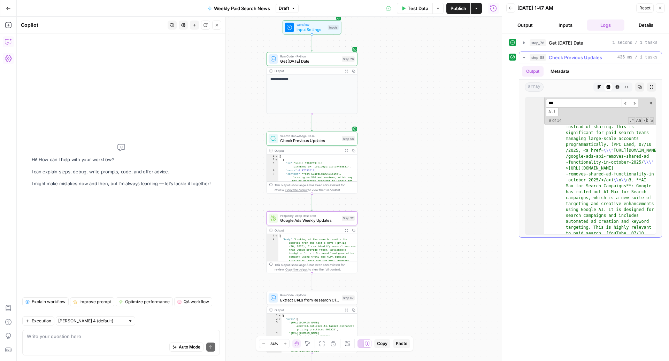
scroll to position [9165, 0]
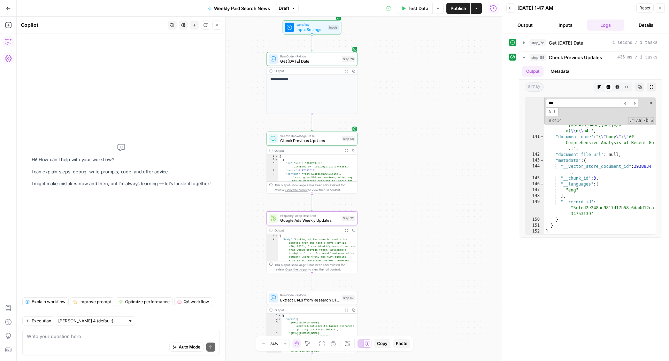
click at [511, 6] on icon "button" at bounding box center [511, 8] width 4 height 4
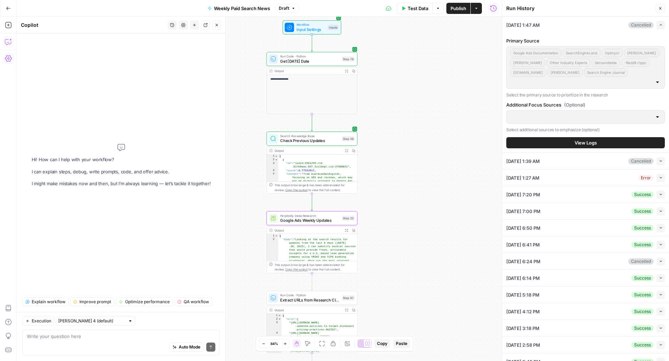
click at [289, 142] on span "Check Previous Updates" at bounding box center [309, 141] width 59 height 6
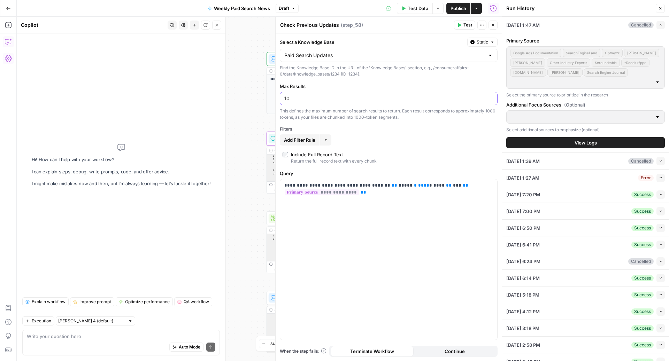
click at [305, 97] on input "10" at bounding box center [388, 98] width 209 height 7
type input "1"
type input "20"
click at [8, 42] on icon "button" at bounding box center [8, 41] width 7 height 7
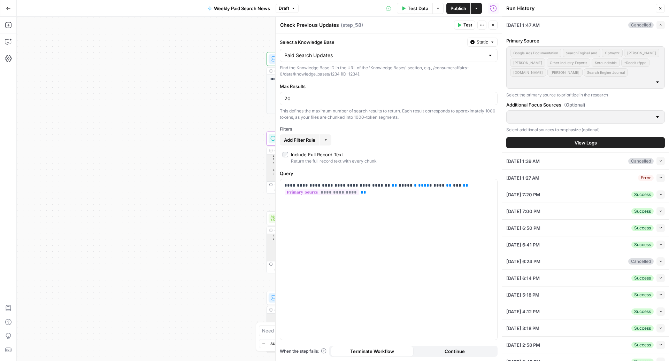
click at [416, 13] on button "Test Data" at bounding box center [415, 8] width 36 height 11
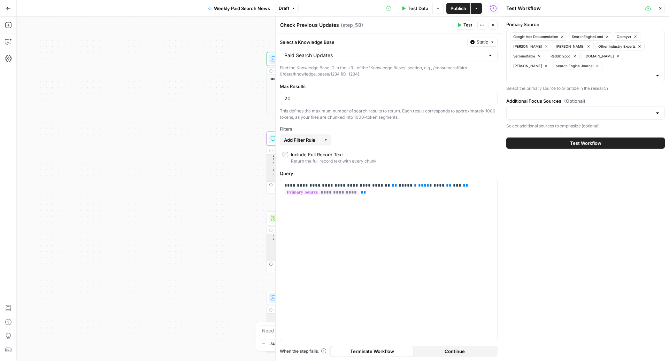
click at [541, 138] on button "Test Workflow" at bounding box center [585, 143] width 158 height 11
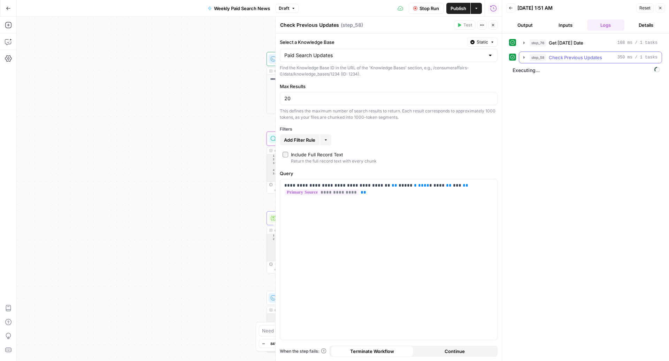
click at [577, 59] on span "Check Previous Updates" at bounding box center [575, 57] width 53 height 7
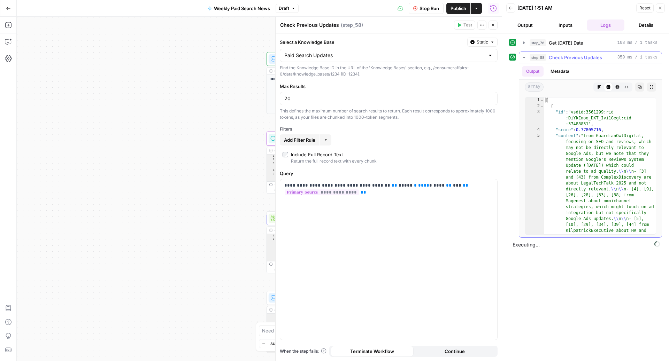
type textarea "**********"
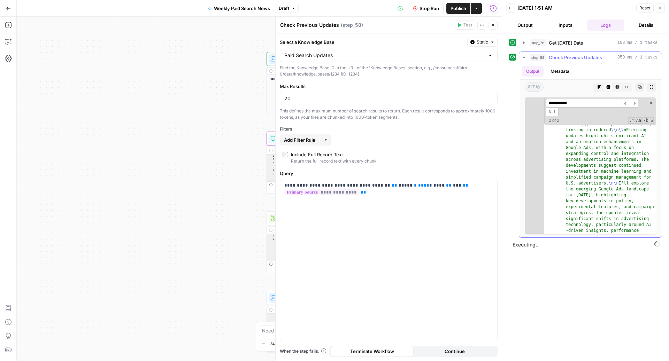
scroll to position [10084, 0]
type input "**********"
click at [494, 27] on icon "button" at bounding box center [493, 25] width 4 height 4
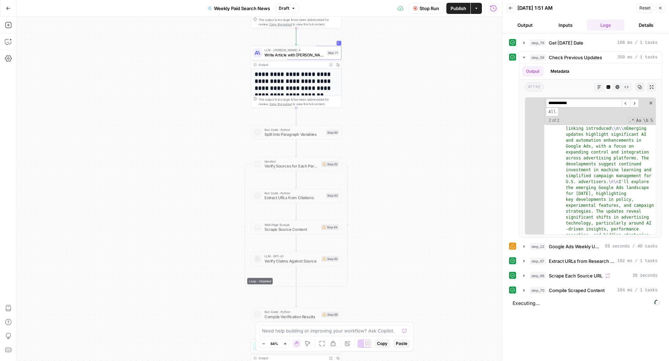
scroll to position [10084, 0]
click at [557, 248] on span "Google Ads Weekly Updates" at bounding box center [575, 246] width 53 height 7
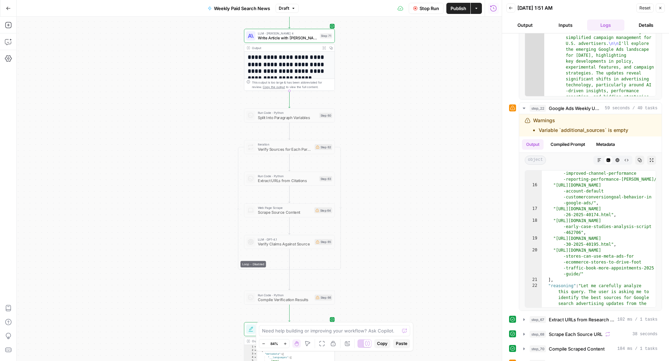
scroll to position [189, 0]
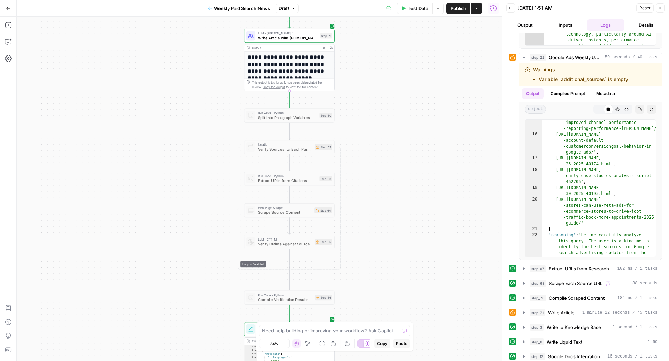
click at [459, 5] on span "Publish" at bounding box center [458, 8] width 16 height 7
click at [7, 9] on icon "button" at bounding box center [8, 8] width 5 height 5
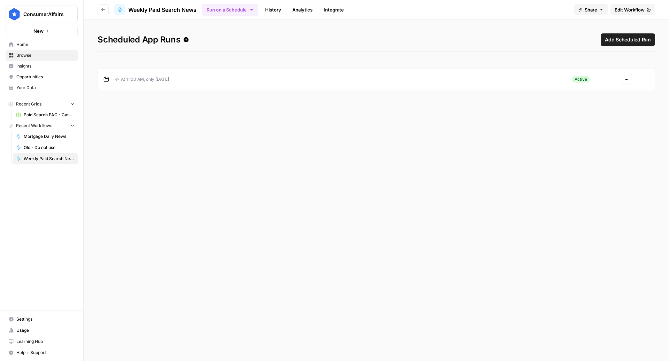
click at [628, 81] on icon "button" at bounding box center [626, 79] width 4 height 4
click at [615, 106] on span "Edit" at bounding box center [608, 105] width 30 height 7
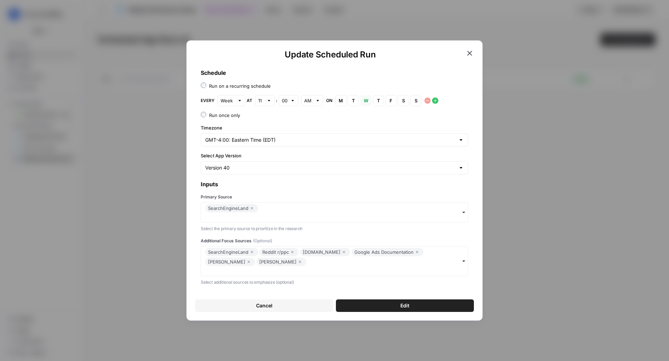
click at [318, 172] on div "Version 40" at bounding box center [334, 167] width 267 height 13
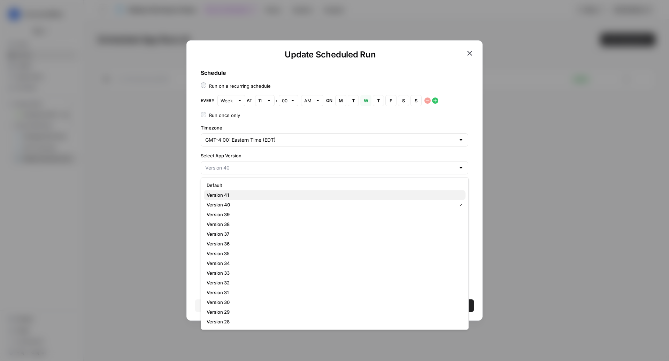
click at [251, 195] on span "Version 41" at bounding box center [333, 195] width 253 height 7
type input "Version 41"
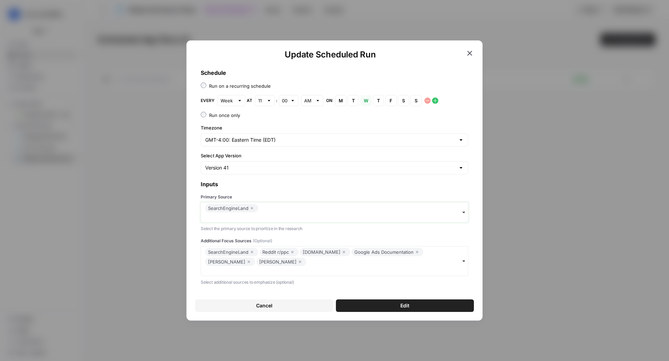
click at [285, 215] on input "Primary Source" at bounding box center [334, 217] width 258 height 7
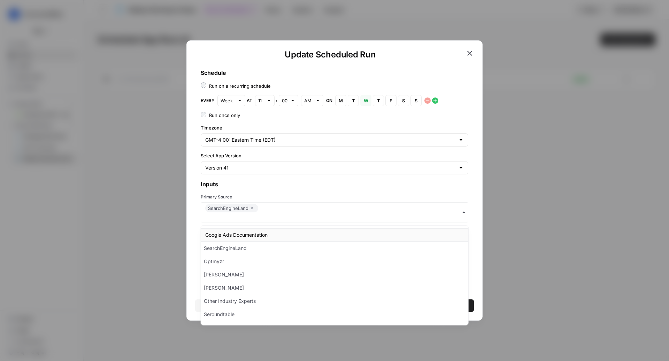
click at [265, 238] on div "Google Ads Documentation" at bounding box center [334, 234] width 267 height 13
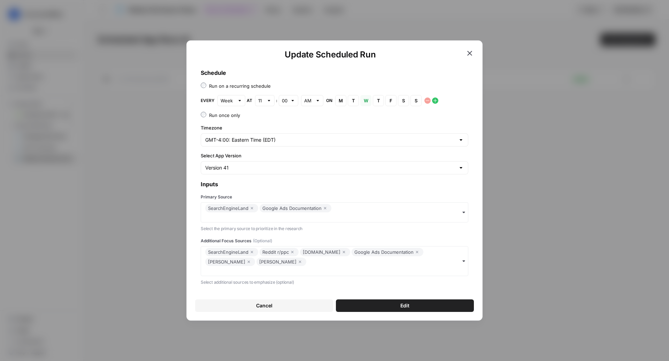
click at [367, 210] on div "SearchEngineLand Google Ads Documentation" at bounding box center [334, 212] width 267 height 20
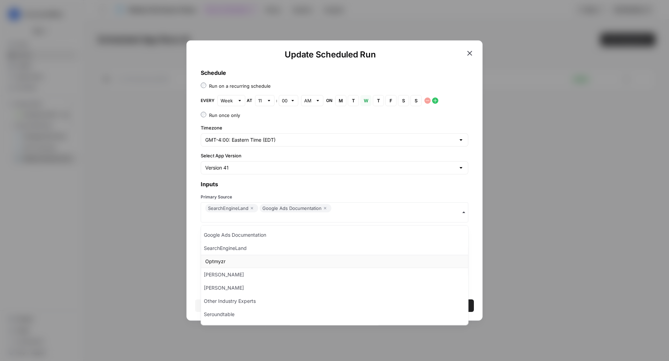
click at [285, 264] on div "Optmyzr" at bounding box center [334, 261] width 267 height 13
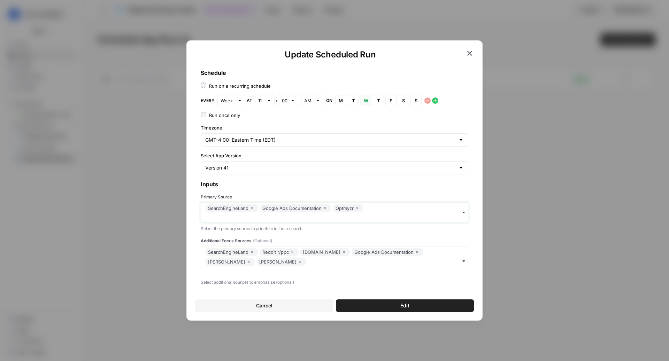
click at [400, 216] on input "Primary Source" at bounding box center [334, 217] width 258 height 7
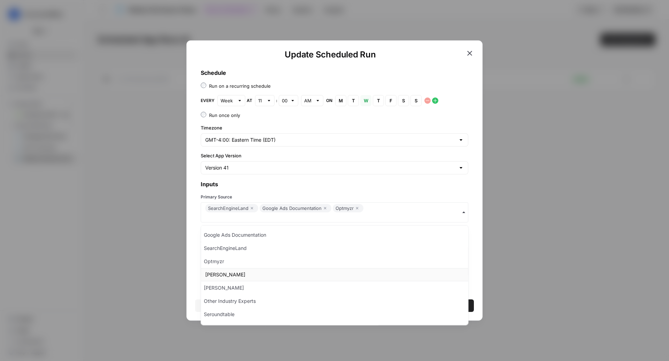
click at [300, 268] on div "[PERSON_NAME]" at bounding box center [334, 274] width 267 height 13
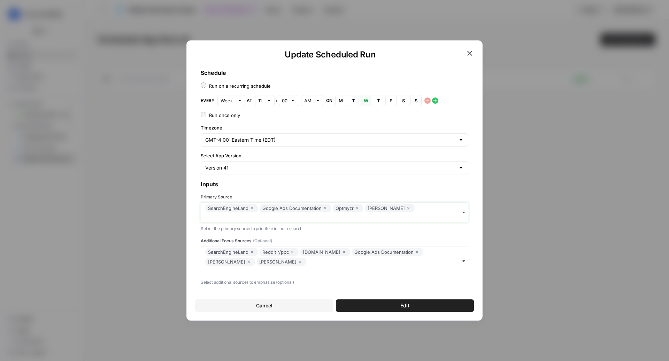
click at [436, 215] on input "Primary Source" at bounding box center [334, 217] width 258 height 7
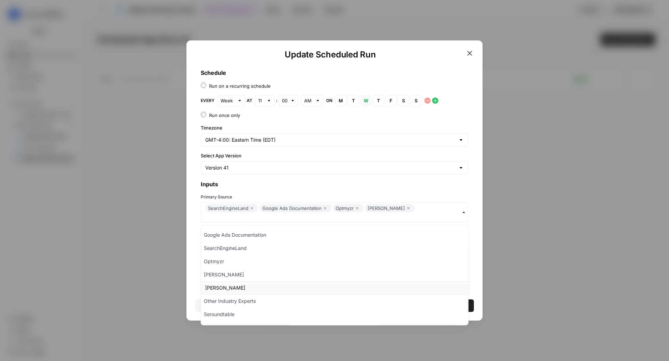
click at [281, 286] on div "[PERSON_NAME]" at bounding box center [334, 287] width 267 height 13
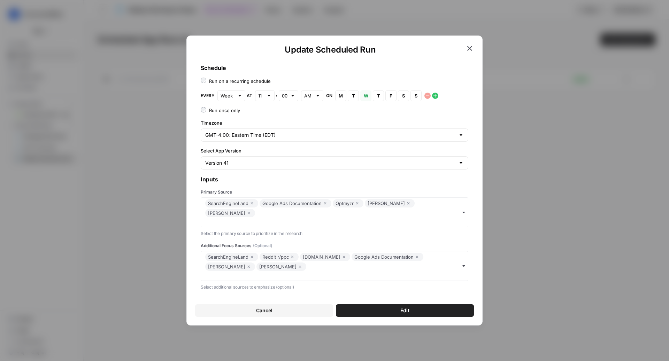
click at [406, 222] on div "SearchEngineLand Google Ads Documentation Optmyzr [PERSON_NAME] [PERSON_NAME]" at bounding box center [334, 212] width 267 height 30
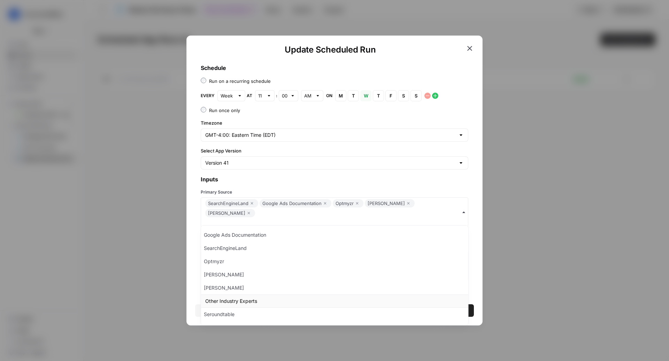
click at [293, 305] on div "Other Industry Experts" at bounding box center [334, 301] width 267 height 13
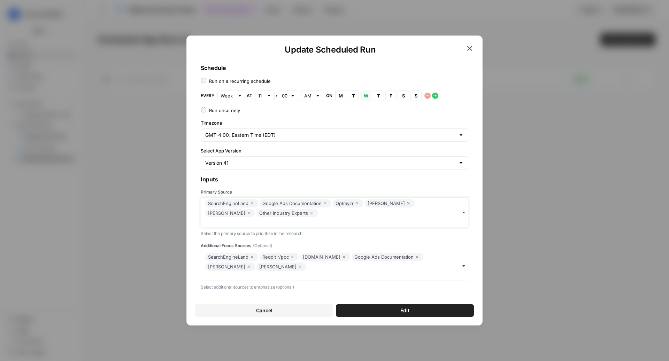
click at [312, 225] on input "Primary Source" at bounding box center [334, 222] width 258 height 7
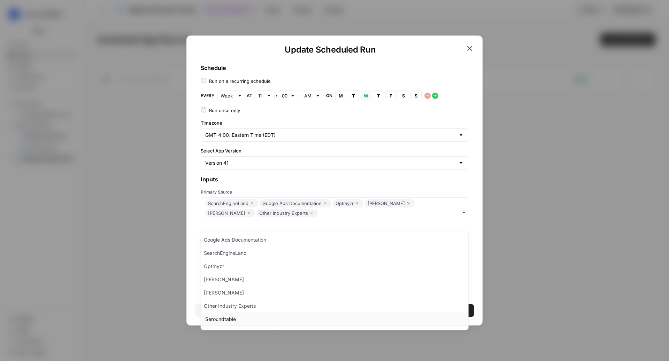
click at [288, 313] on div "Seroundtable" at bounding box center [334, 319] width 267 height 13
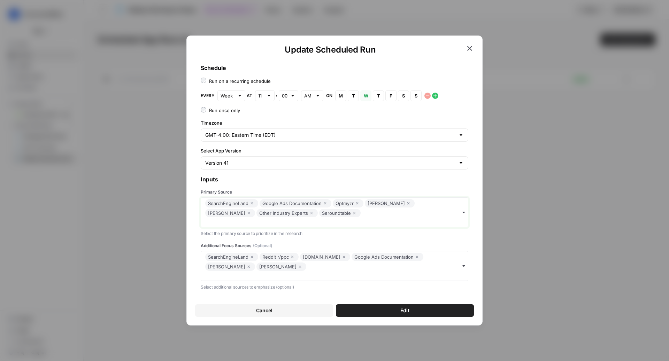
click at [323, 220] on input "Primary Source" at bounding box center [334, 222] width 258 height 7
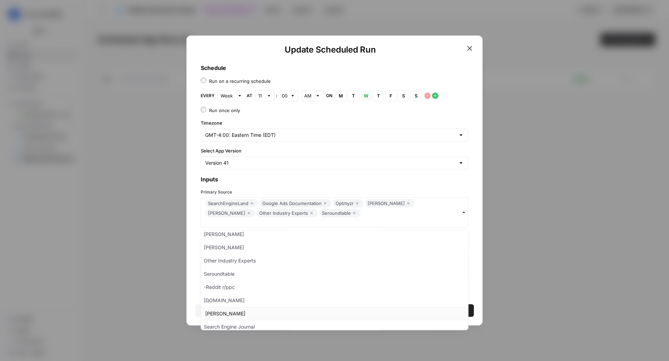
scroll to position [49, 0]
click at [270, 285] on div "-Reddit r/ppc" at bounding box center [334, 283] width 267 height 13
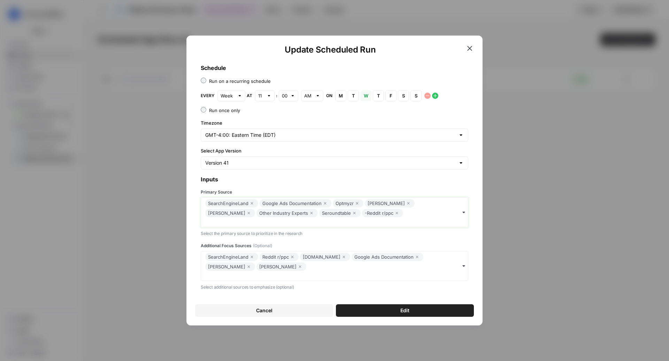
click at [368, 222] on input "Primary Source" at bounding box center [334, 222] width 258 height 7
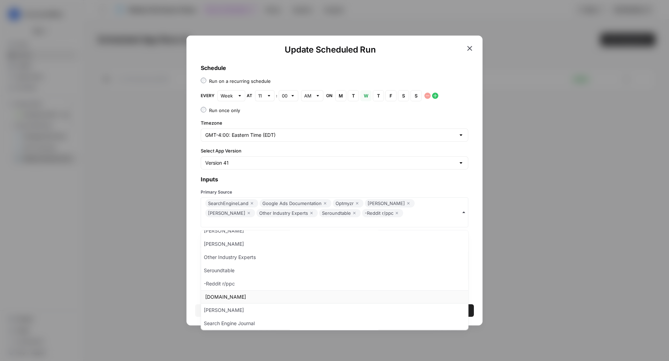
click at [273, 297] on div "[DOMAIN_NAME]" at bounding box center [334, 296] width 267 height 13
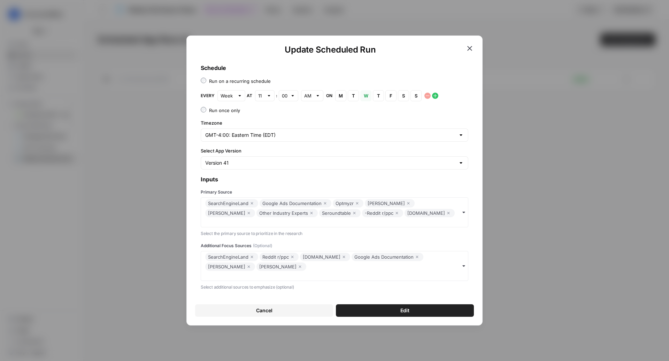
click at [405, 213] on div "SearchEngineLand Google Ads Documentation Optmyzr [PERSON_NAME] [PERSON_NAME] O…" at bounding box center [334, 212] width 267 height 30
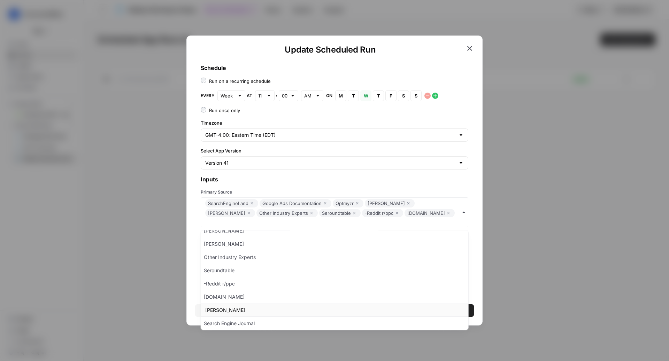
click at [256, 307] on div "[PERSON_NAME]" at bounding box center [334, 310] width 267 height 13
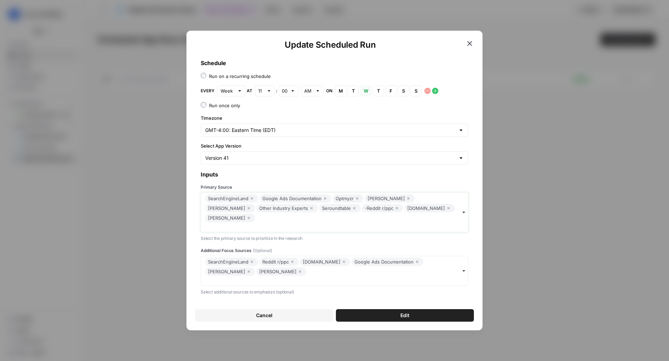
click at [381, 224] on input "Primary Source" at bounding box center [334, 227] width 258 height 7
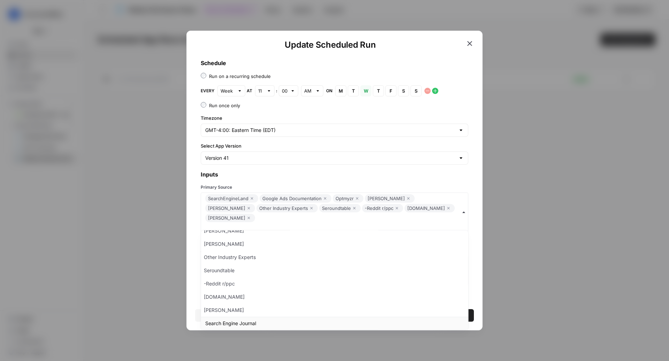
click at [245, 321] on div "Search Engine Journal" at bounding box center [334, 323] width 267 height 13
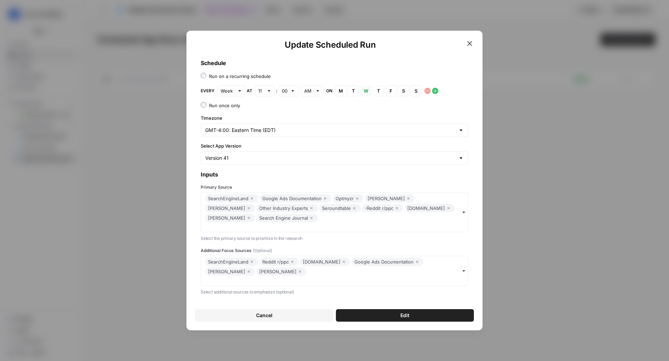
click at [299, 271] on icon "button" at bounding box center [300, 271] width 2 height 2
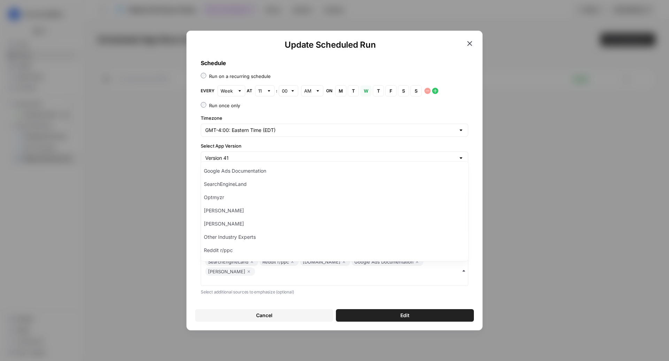
click at [251, 263] on icon "button" at bounding box center [252, 262] width 2 height 2
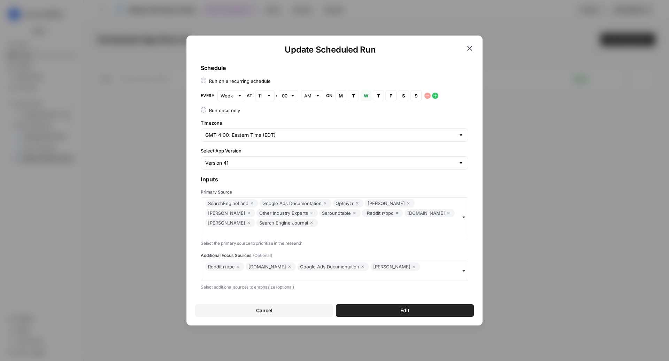
click at [239, 271] on div "Reddit r/ppc [DOMAIN_NAME] Google Ads Documentation [PERSON_NAME]" at bounding box center [334, 271] width 267 height 20
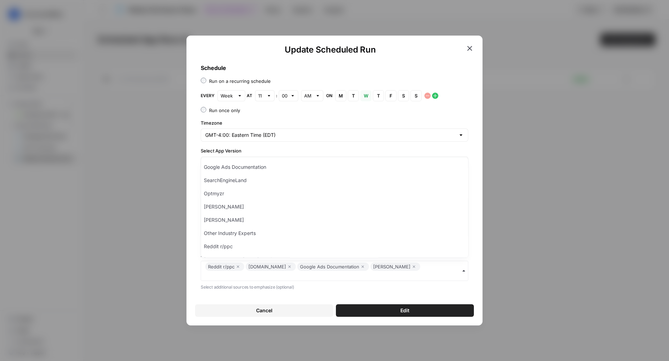
click at [238, 267] on icon "button" at bounding box center [238, 267] width 4 height 8
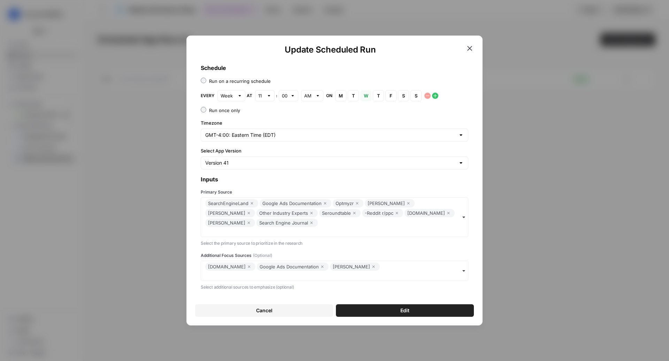
click at [247, 267] on icon "button" at bounding box center [249, 267] width 4 height 8
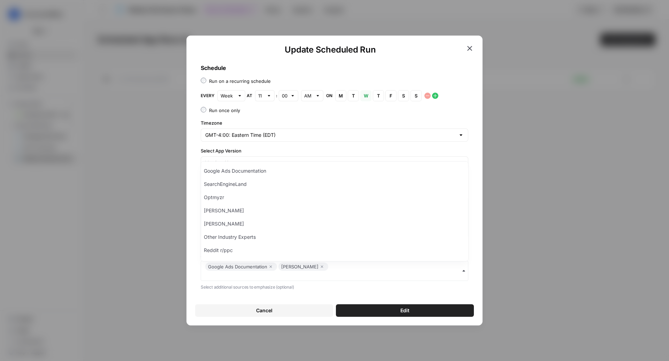
click at [269, 267] on icon "button" at bounding box center [271, 267] width 4 height 8
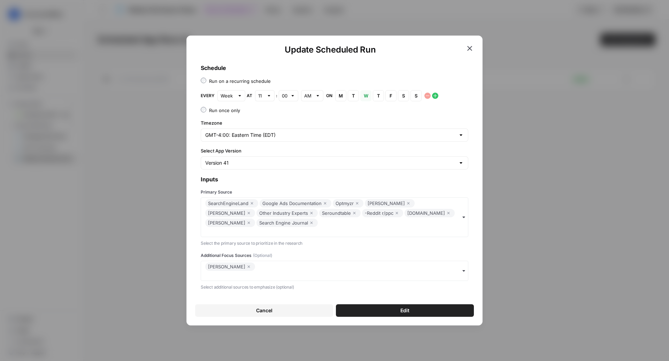
click at [247, 269] on icon "button" at bounding box center [249, 267] width 4 height 8
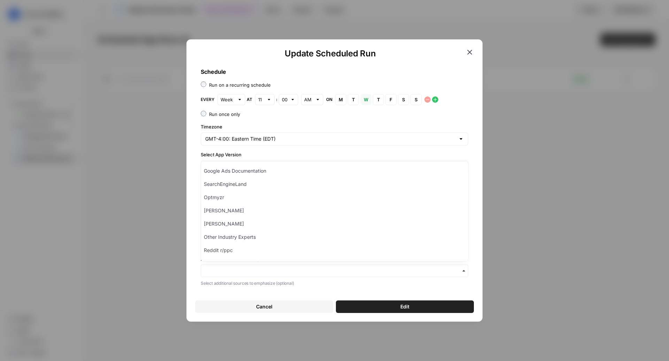
click at [192, 281] on div "Update Scheduled Run Schedule Run on a recurring schedule Every Week at 11 : 00…" at bounding box center [334, 180] width 296 height 282
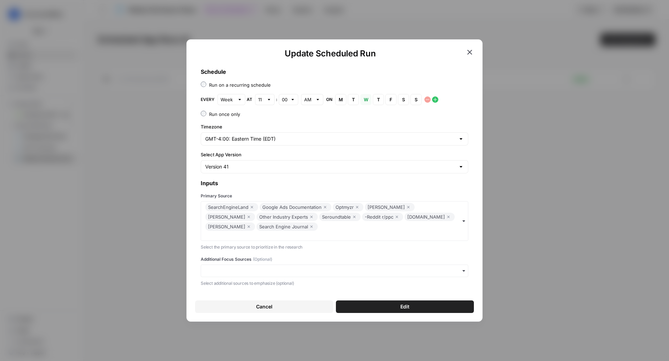
click at [419, 308] on button "Edit" at bounding box center [405, 307] width 138 height 13
